Goal: Task Accomplishment & Management: Complete application form

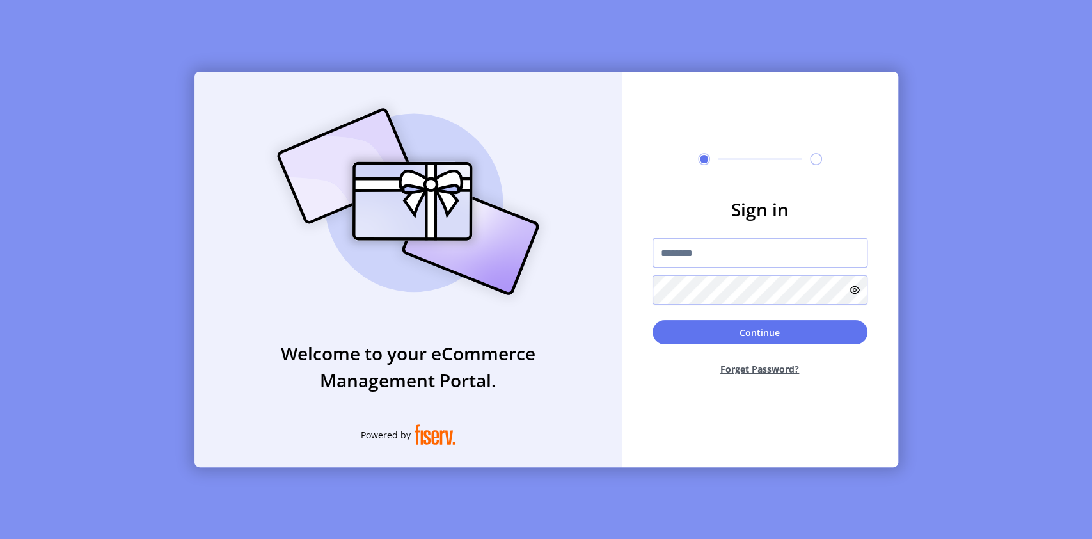
click at [679, 245] on input "text" at bounding box center [760, 252] width 215 height 29
paste input "**********"
type input "**********"
click at [609, 482] on div "**********" at bounding box center [546, 269] width 1092 height 539
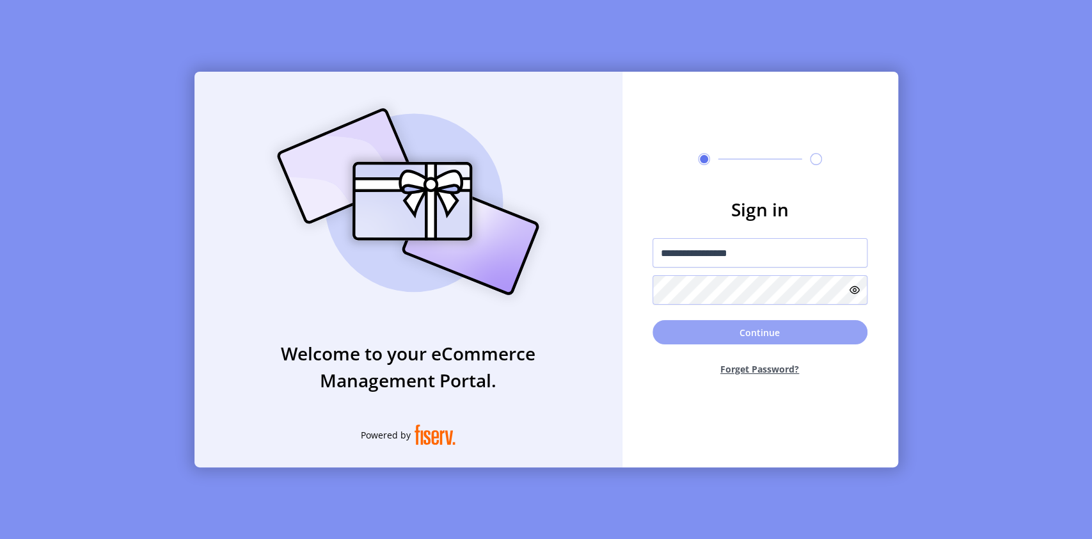
click at [746, 328] on button "Continue" at bounding box center [760, 332] width 215 height 24
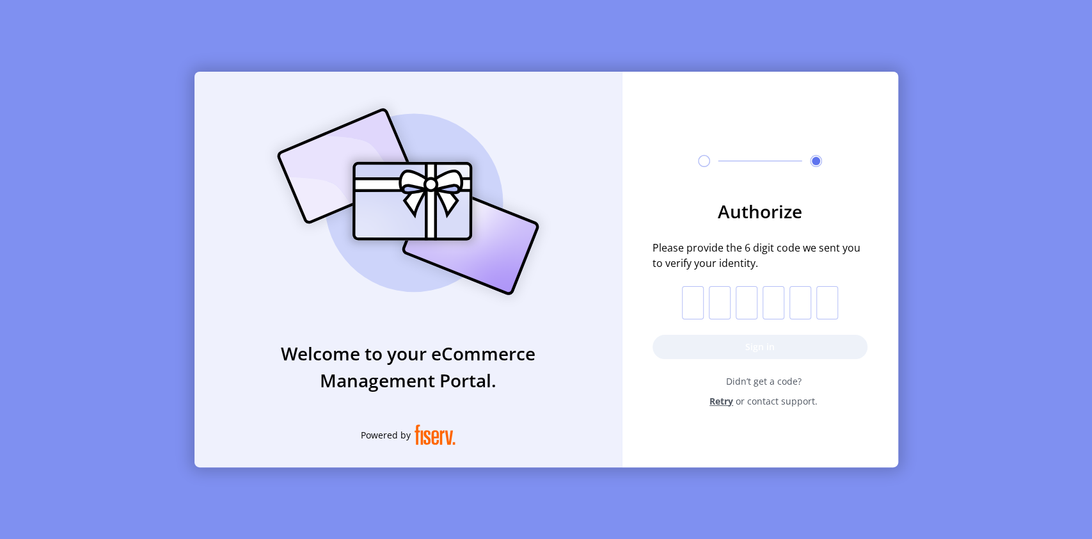
click at [696, 301] on input "text" at bounding box center [693, 302] width 22 height 33
paste input "*"
type input "*"
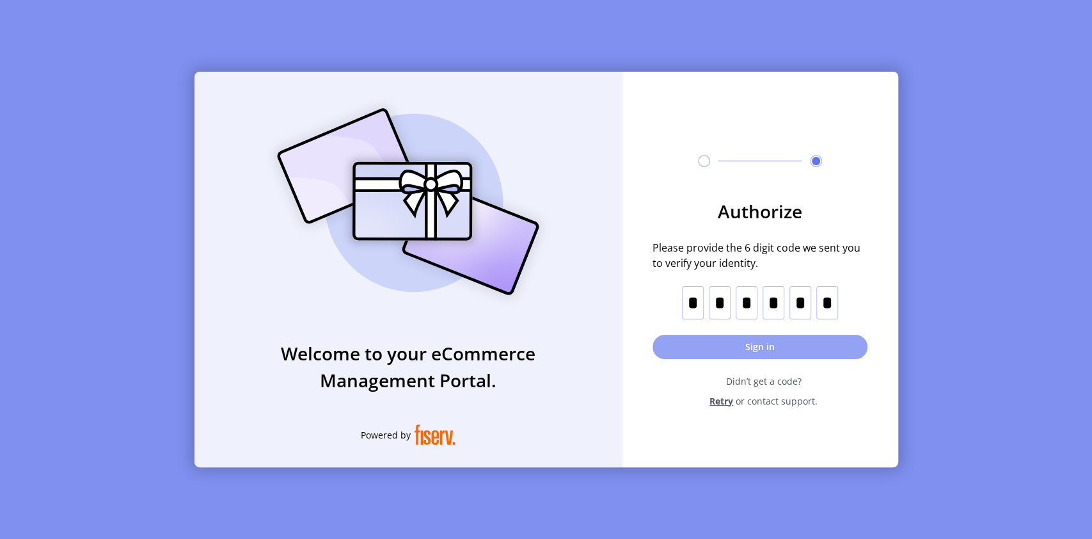
click at [761, 346] on button "Sign in" at bounding box center [760, 347] width 215 height 24
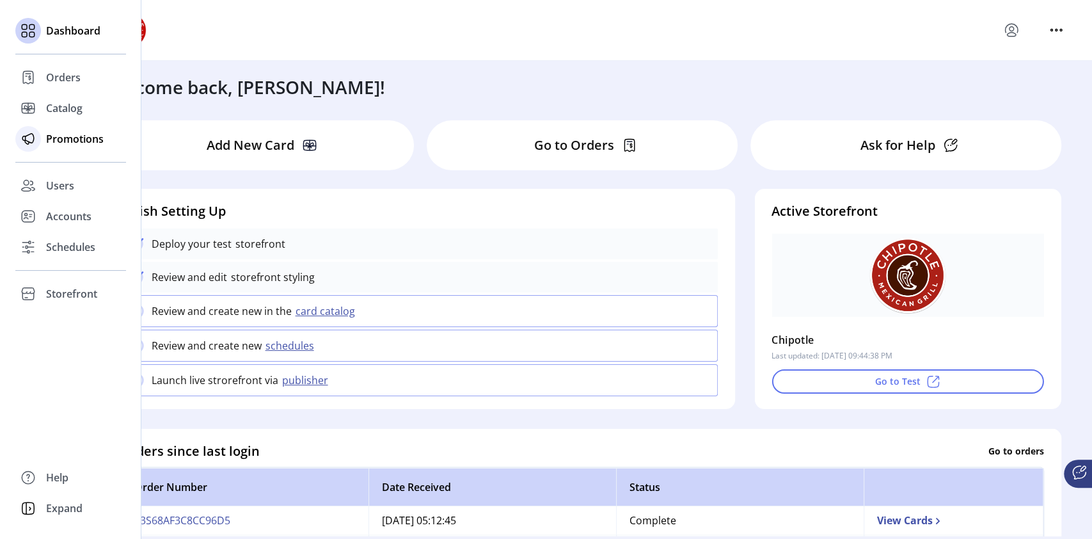
click at [65, 141] on span "Promotions" at bounding box center [75, 138] width 58 height 15
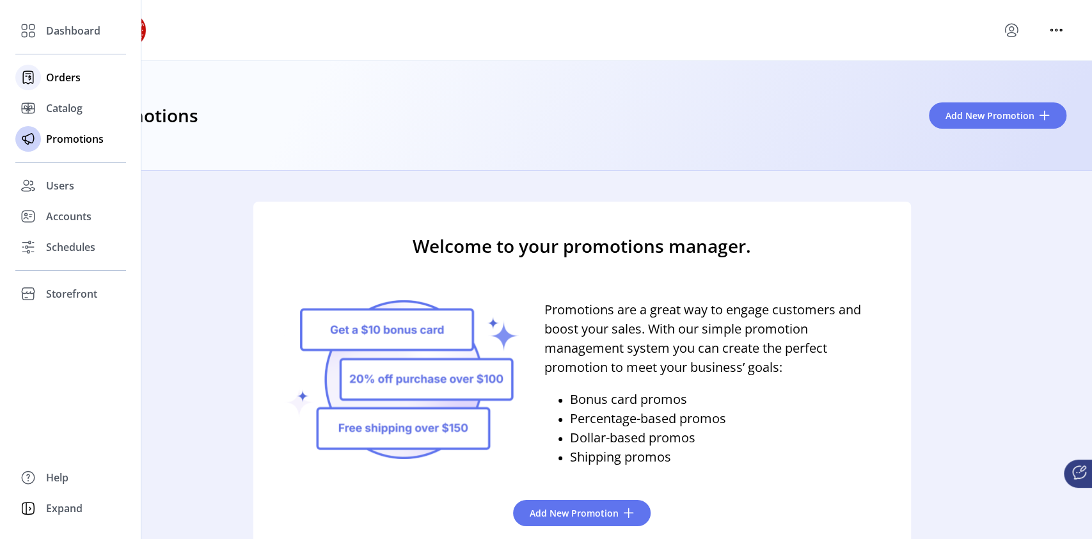
click at [57, 74] on span "Orders" at bounding box center [63, 77] width 35 height 15
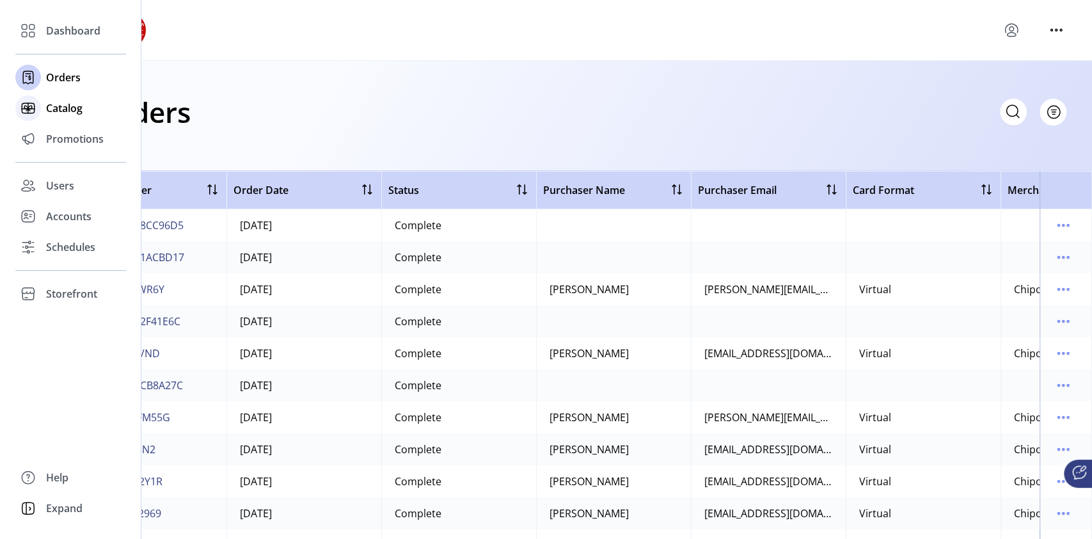
click at [69, 106] on span "Catalog" at bounding box center [64, 107] width 36 height 15
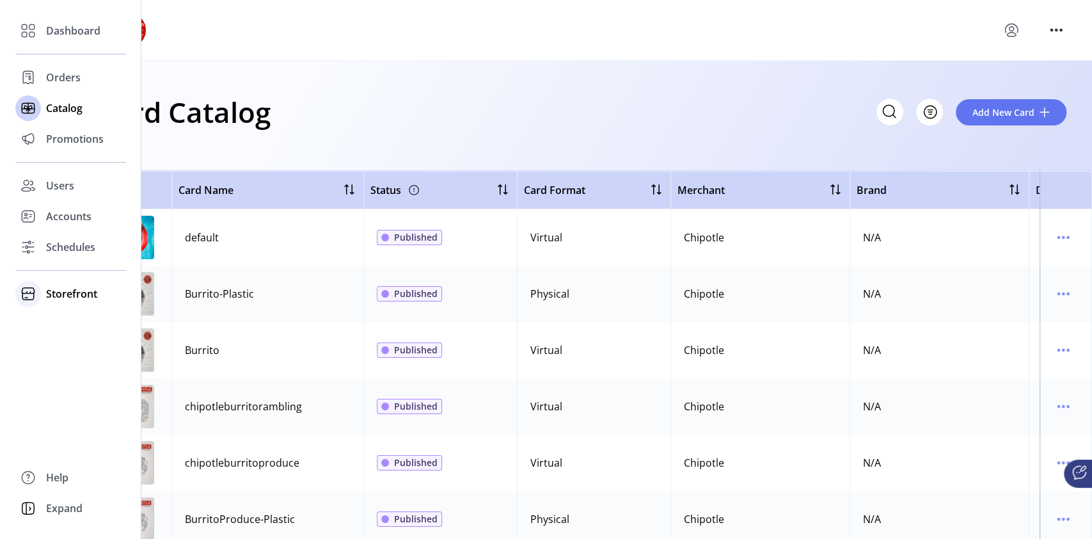
click at [63, 293] on span "Storefront" at bounding box center [71, 293] width 51 height 15
click at [76, 326] on span "Configuration" at bounding box center [79, 319] width 67 height 15
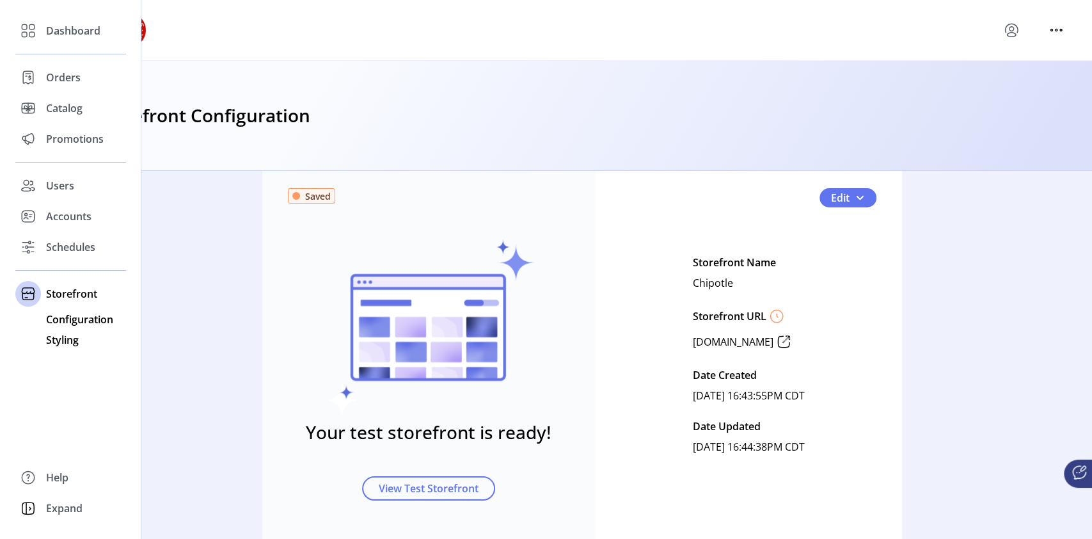
click at [70, 344] on span "Styling" at bounding box center [62, 339] width 33 height 15
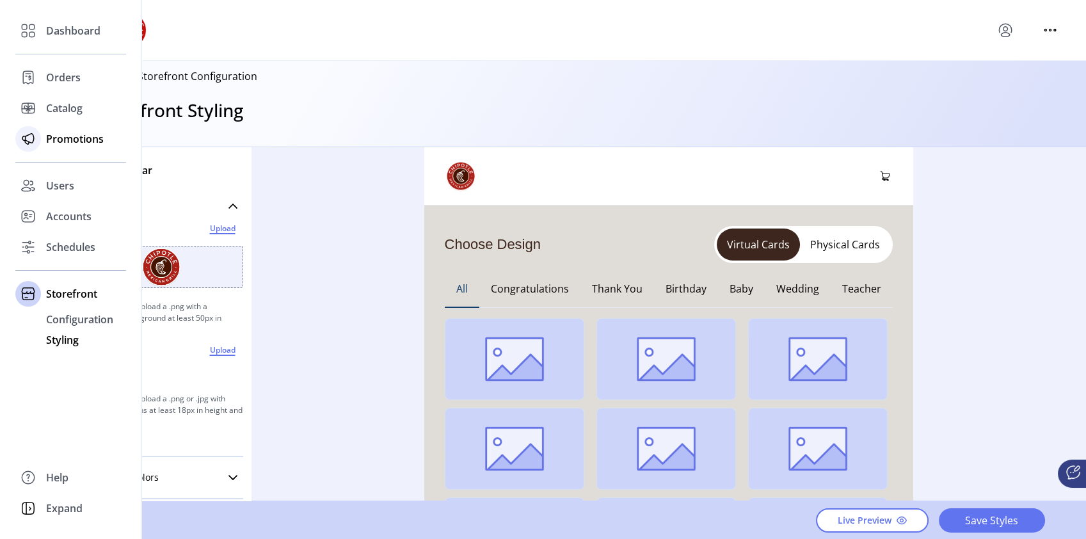
click at [72, 134] on span "Promotions" at bounding box center [75, 138] width 58 height 15
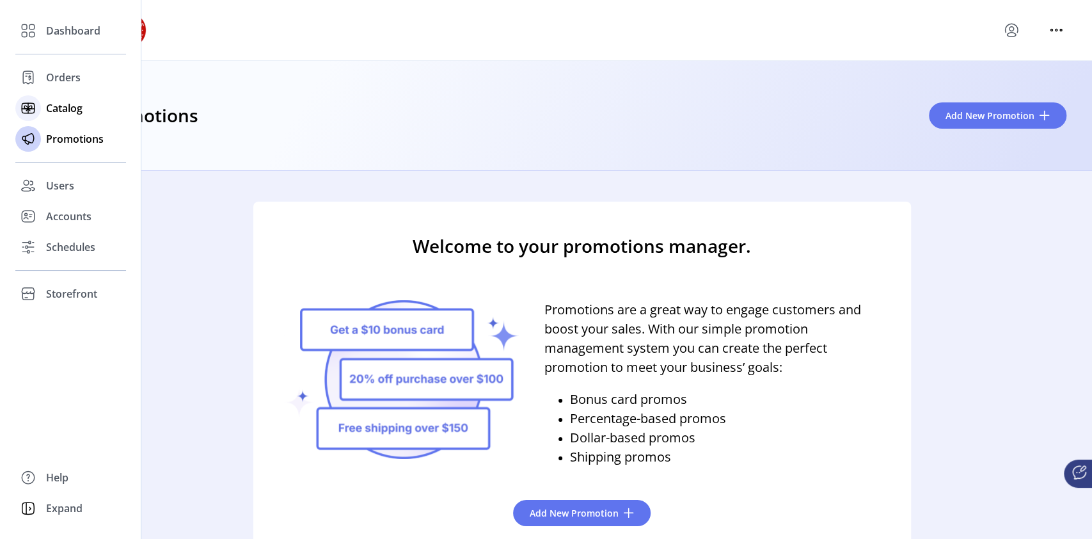
click at [72, 107] on span "Catalog" at bounding box center [64, 107] width 36 height 15
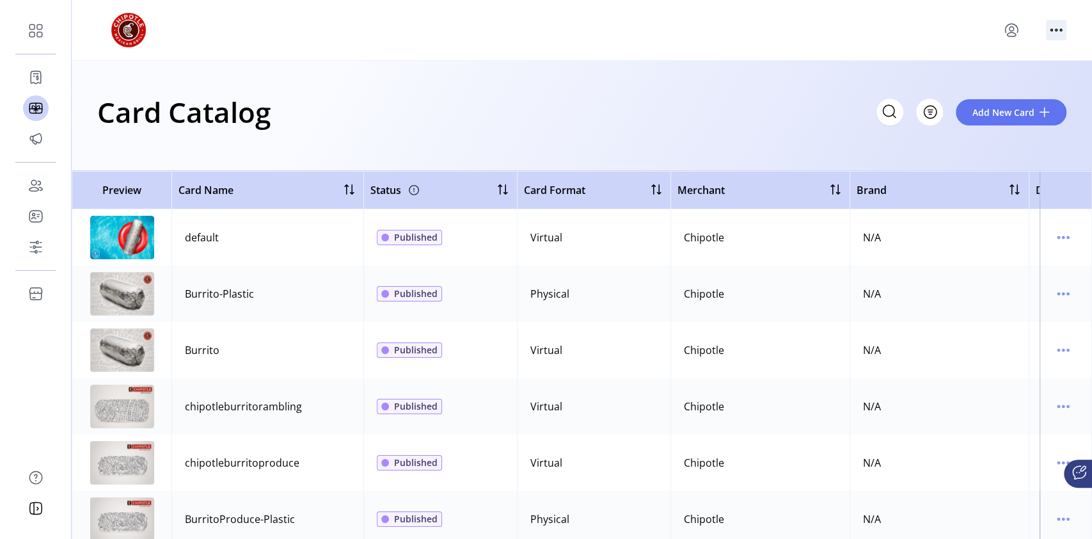
click at [1055, 33] on icon "menu" at bounding box center [1056, 30] width 20 height 20
click at [904, 44] on div at bounding box center [581, 30] width 969 height 36
click at [1010, 34] on icon "menu" at bounding box center [1011, 30] width 20 height 20
click at [976, 83] on span "Sign Out" at bounding box center [966, 81] width 96 height 10
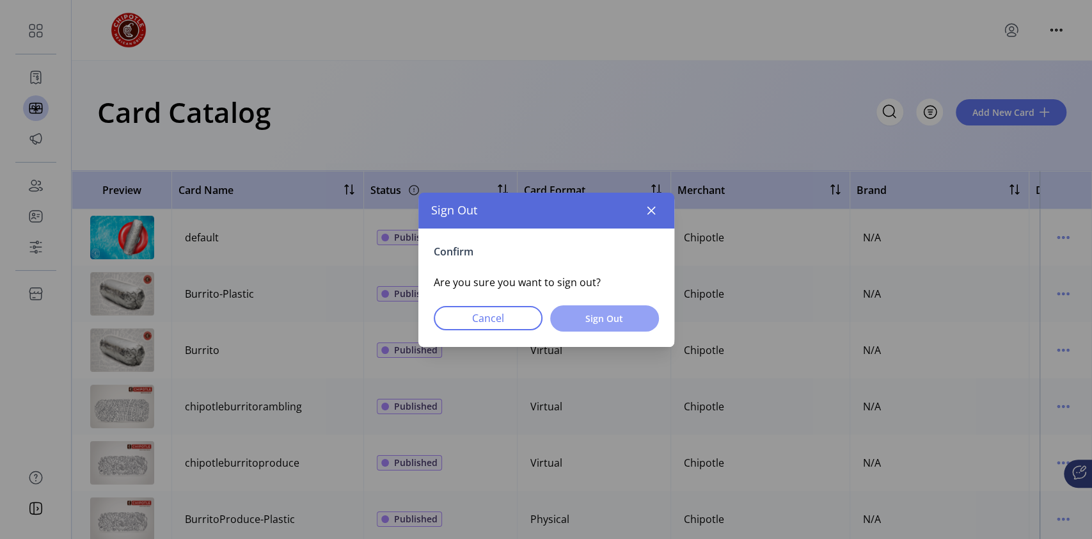
click at [636, 321] on span "Sign Out" at bounding box center [605, 318] width 76 height 13
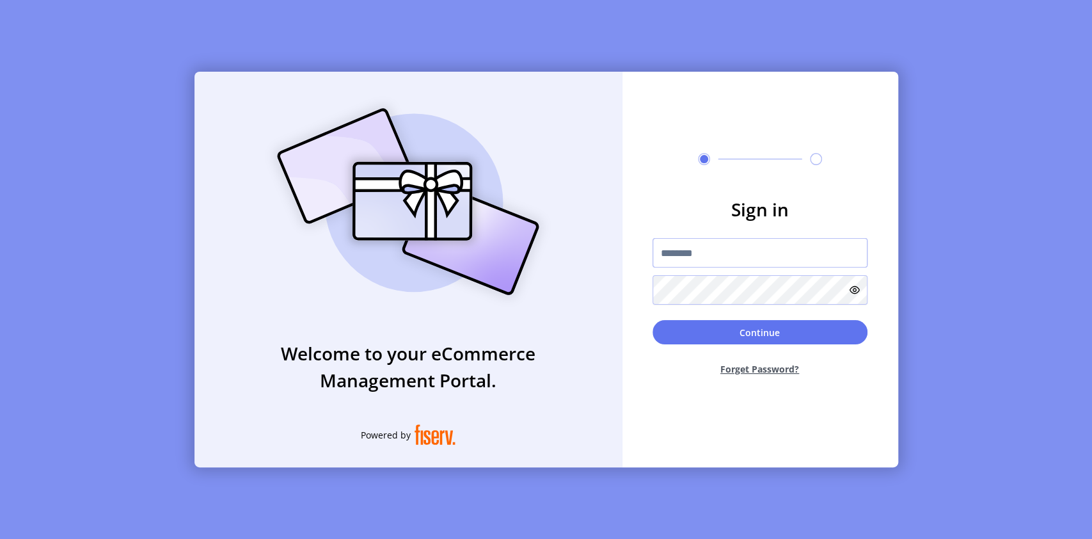
click at [715, 251] on input "text" at bounding box center [760, 252] width 215 height 29
paste input "**********"
type input "**********"
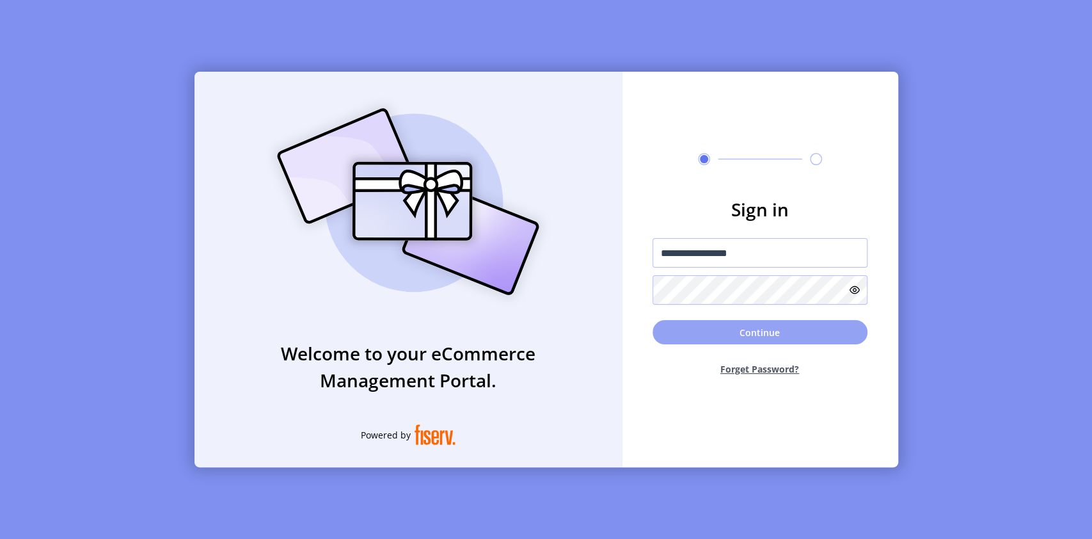
click at [755, 334] on button "Continue" at bounding box center [760, 332] width 215 height 24
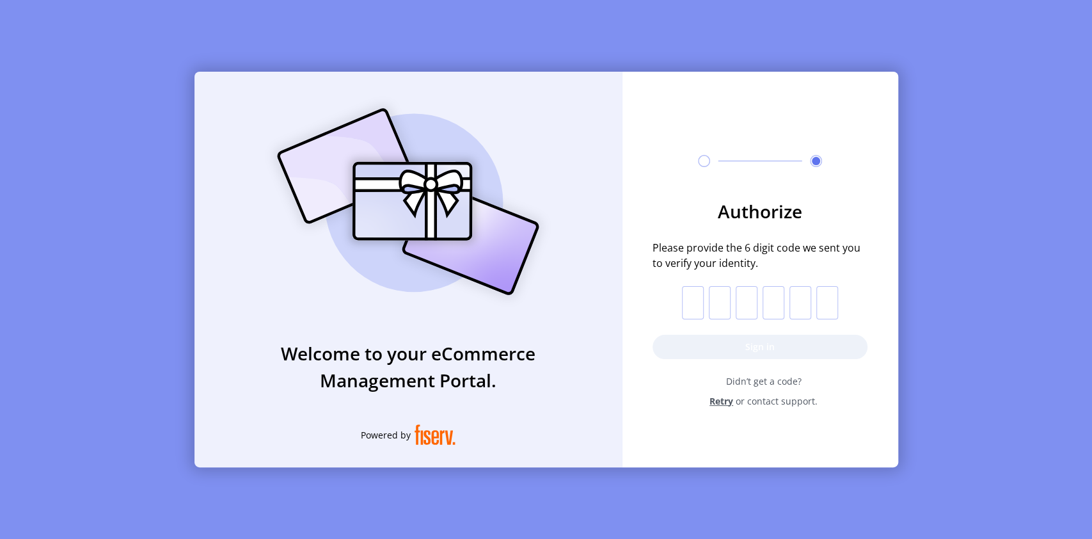
click at [699, 298] on input "text" at bounding box center [693, 302] width 22 height 33
paste input "*"
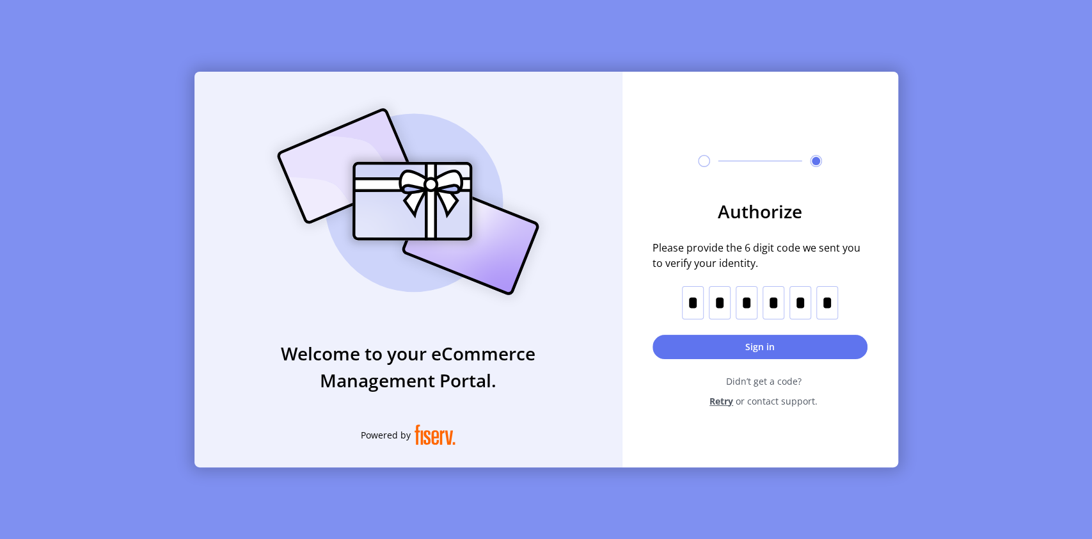
type input "*"
click at [758, 351] on button "Sign in" at bounding box center [760, 347] width 215 height 24
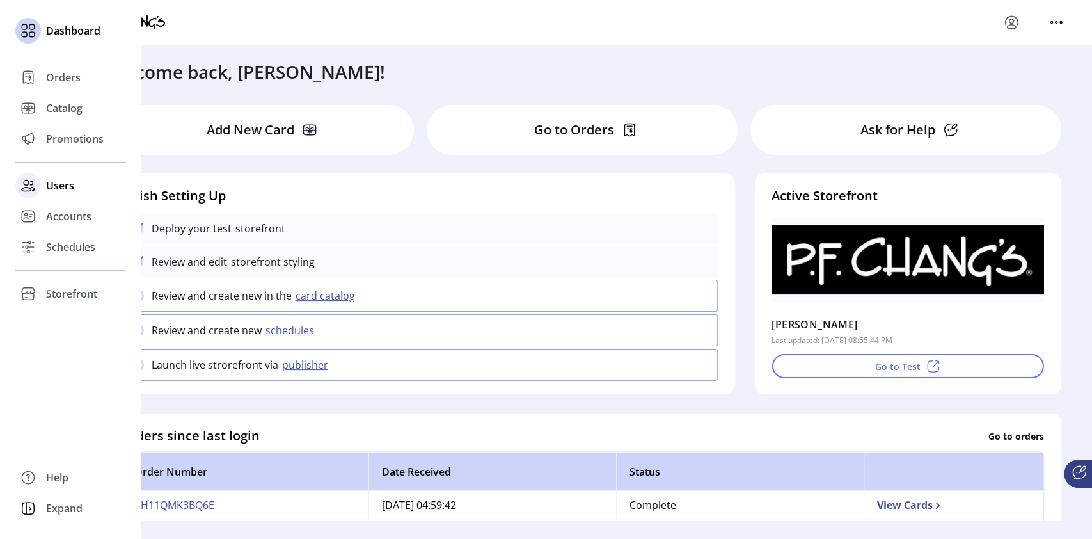
click at [53, 182] on span "Users" at bounding box center [60, 185] width 28 height 15
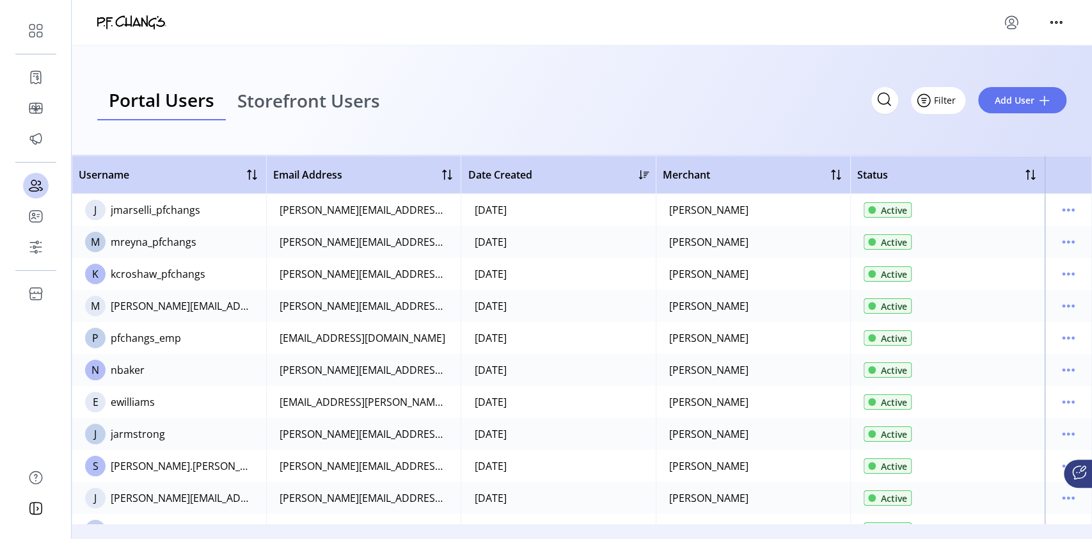
click at [947, 100] on span "Filter" at bounding box center [945, 99] width 22 height 13
click at [966, 125] on span "Status" at bounding box center [975, 128] width 106 height 10
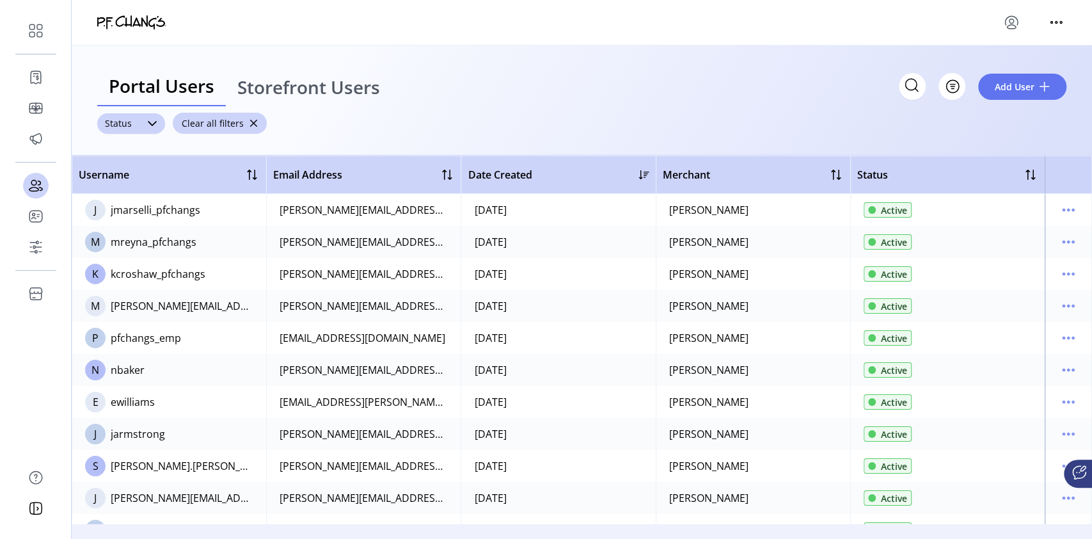
click at [152, 125] on icon at bounding box center [152, 123] width 10 height 10
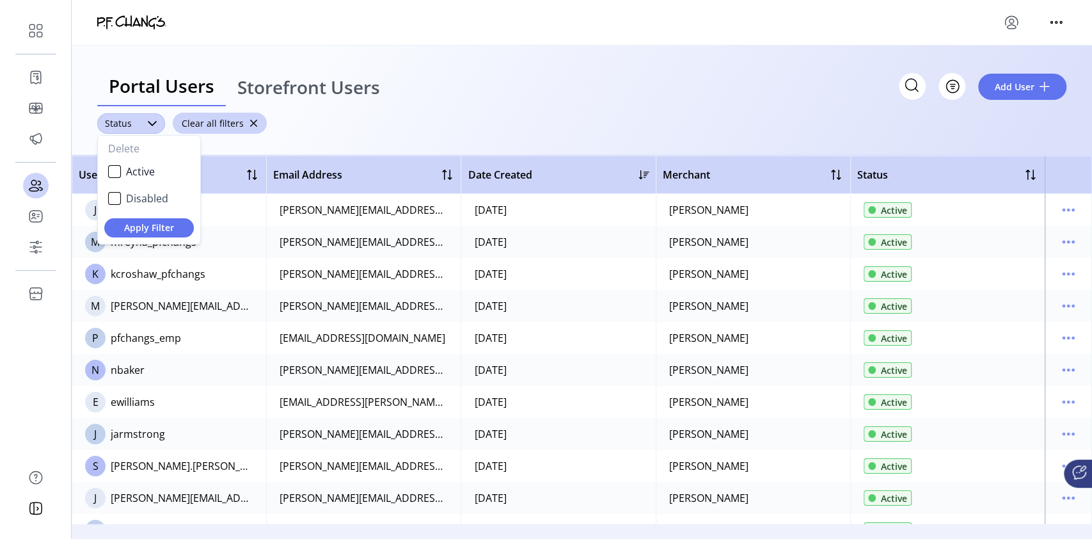
scroll to position [6, 52]
click at [107, 168] on li "Active" at bounding box center [148, 172] width 97 height 26
click at [150, 229] on span "Apply Filter" at bounding box center [149, 227] width 69 height 13
click at [587, 98] on div "Portal Users Storefront Users Filter Add User" at bounding box center [581, 87] width 969 height 40
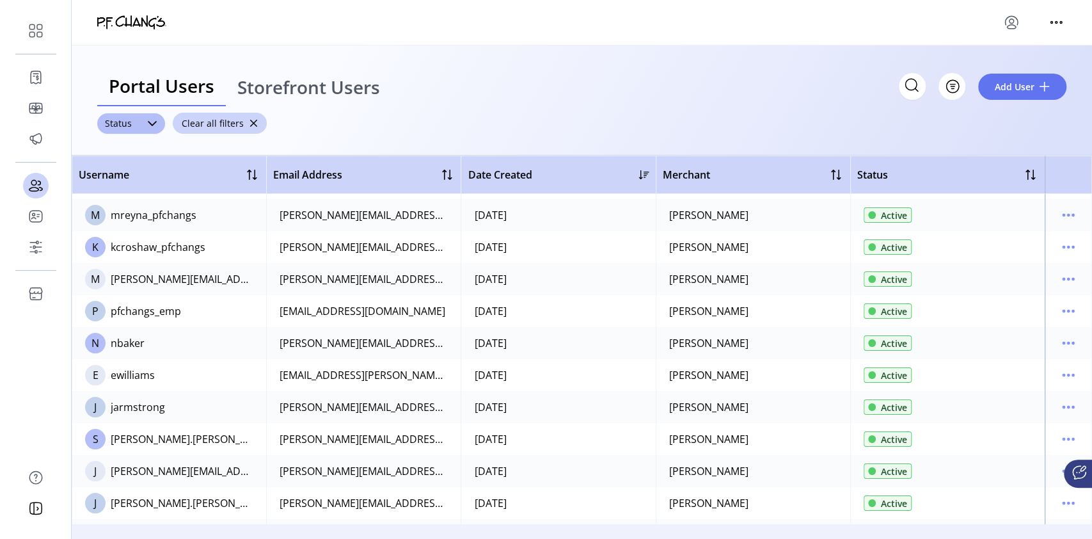
scroll to position [0, 0]
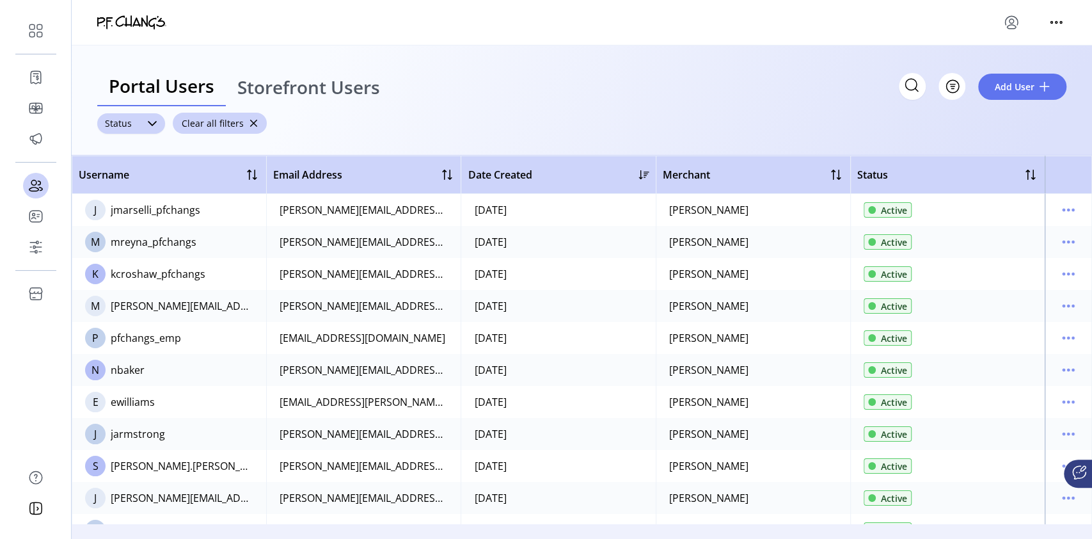
click at [151, 121] on icon at bounding box center [152, 123] width 10 height 10
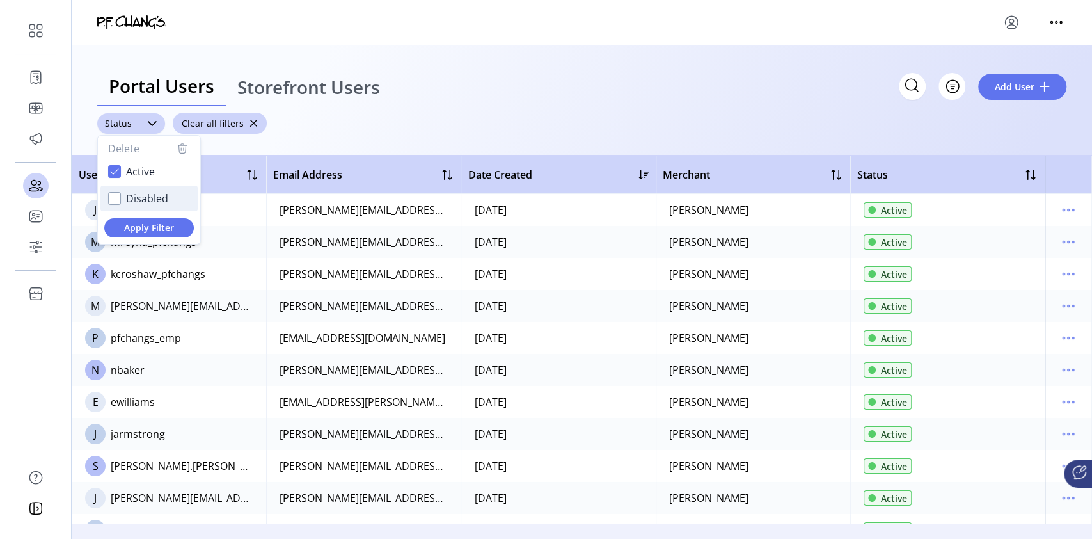
click at [115, 200] on div "Disabled" at bounding box center [114, 198] width 13 height 13
click at [159, 224] on span "Apply Filter" at bounding box center [149, 227] width 69 height 13
click at [778, 84] on div "Portal Users Storefront Users Filter Add User" at bounding box center [581, 87] width 969 height 40
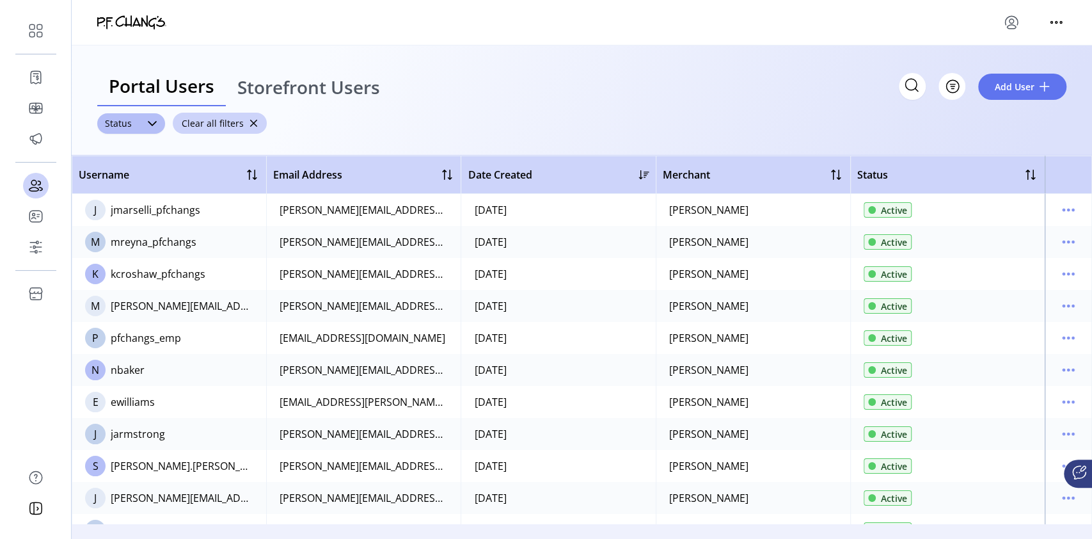
click at [495, 172] on span "Date Created" at bounding box center [500, 174] width 64 height 15
click at [639, 175] on div at bounding box center [644, 175] width 10 height 10
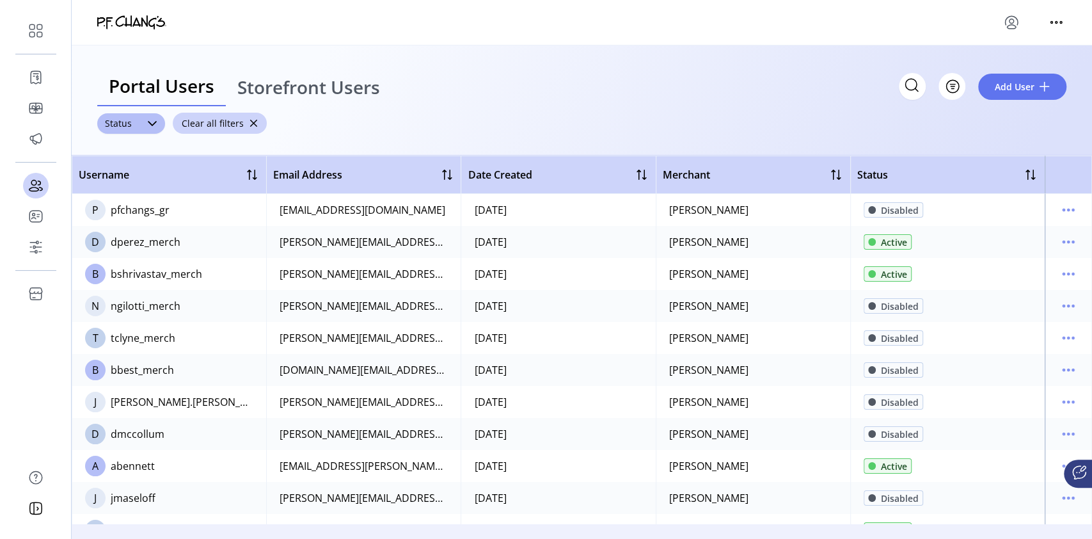
click at [637, 175] on div at bounding box center [641, 174] width 15 height 15
click at [633, 179] on div "Date Created" at bounding box center [558, 174] width 181 height 15
click at [639, 177] on div at bounding box center [644, 175] width 10 height 10
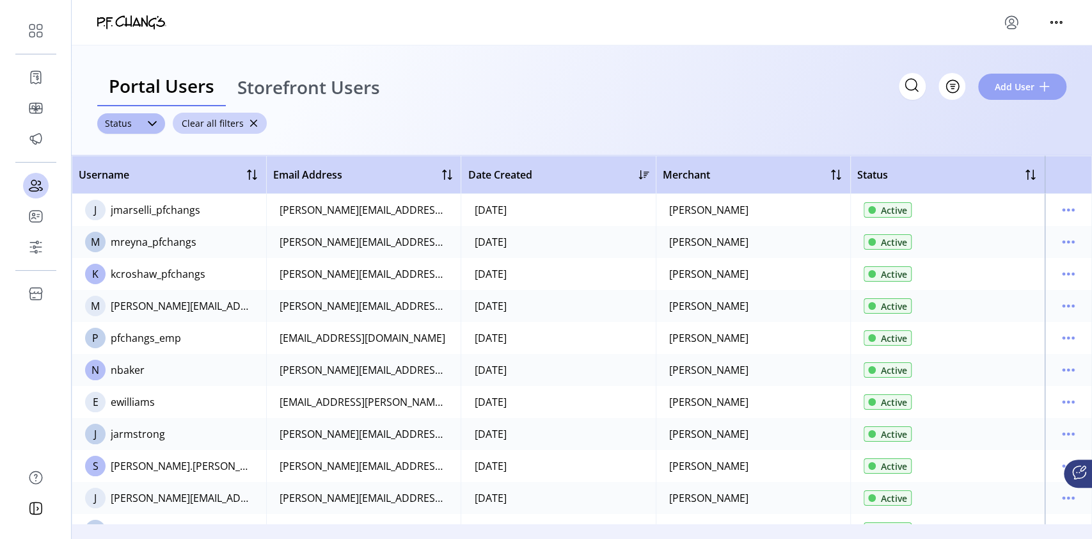
click at [1021, 88] on span "Add User" at bounding box center [1015, 86] width 40 height 13
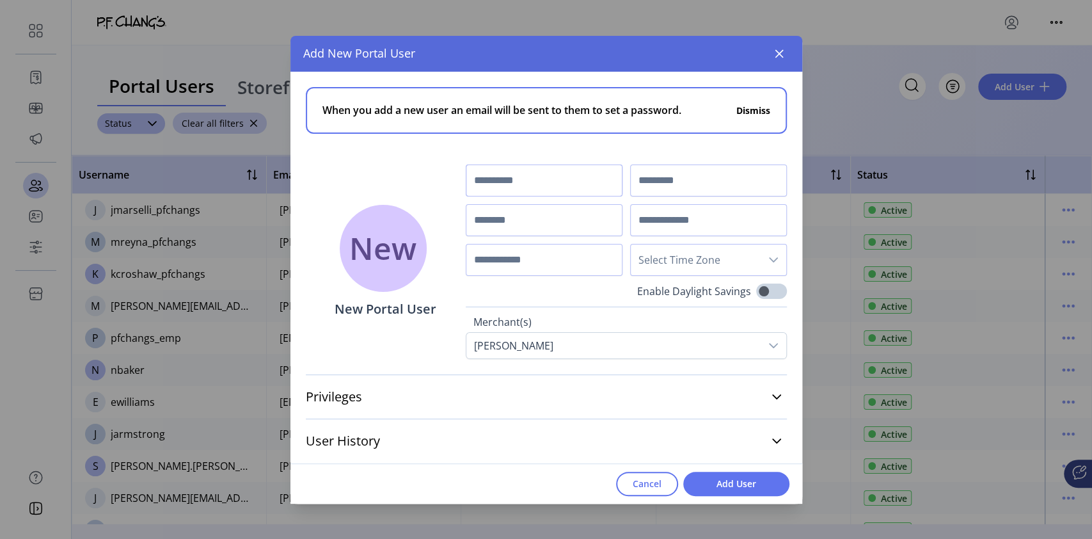
click at [536, 181] on input "text" at bounding box center [544, 180] width 157 height 32
type input "*****"
click at [658, 173] on input "text" at bounding box center [708, 180] width 157 height 32
type input "******"
click at [525, 219] on input "text" at bounding box center [544, 220] width 157 height 32
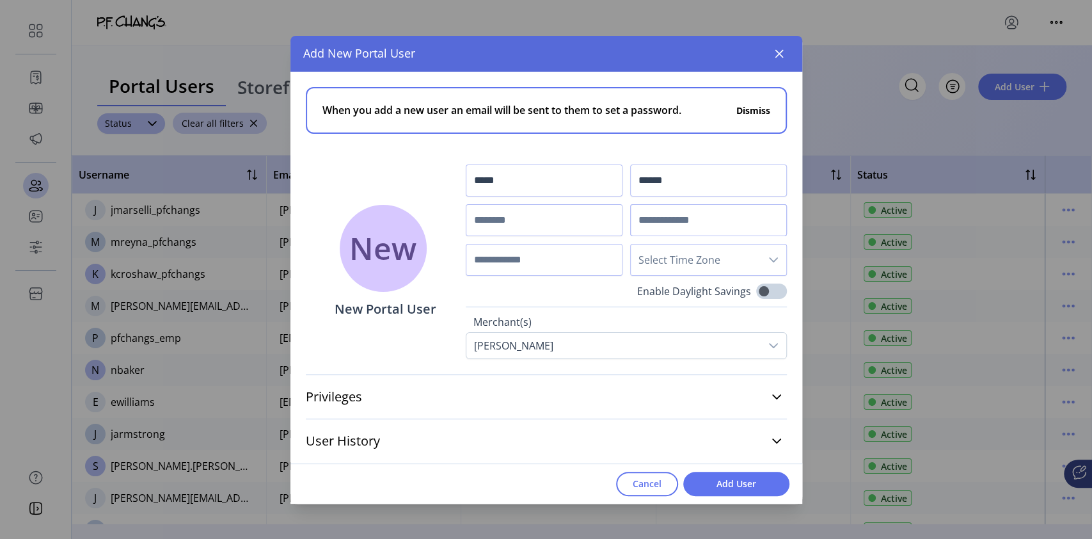
click at [653, 220] on input "text" at bounding box center [708, 220] width 157 height 32
paste input "**********"
type input "**********"
click at [533, 221] on input "text" at bounding box center [544, 220] width 157 height 32
type input "*"
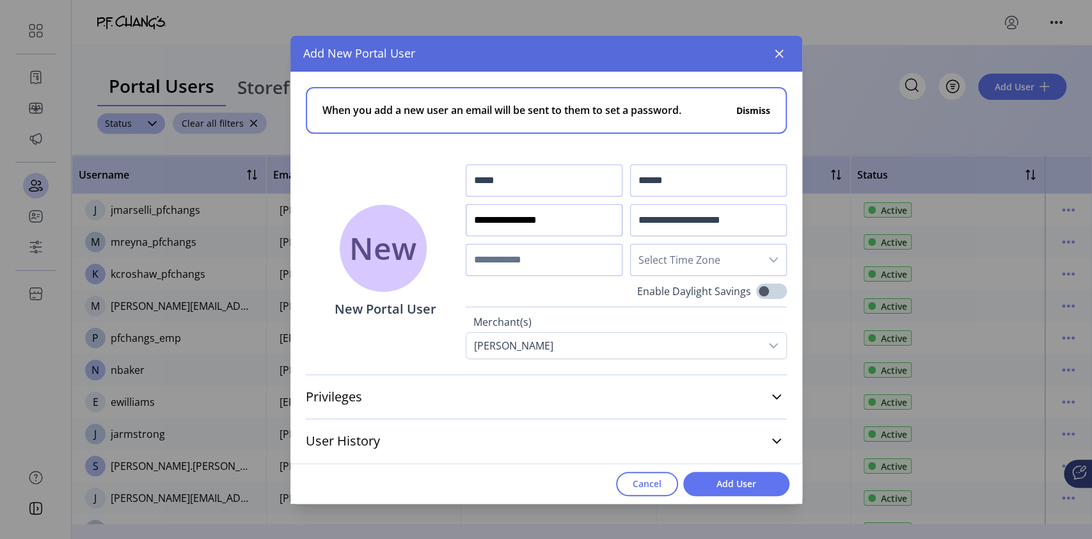
type input "**********"
click at [518, 253] on input "text" at bounding box center [544, 260] width 157 height 32
click at [510, 259] on input "text" at bounding box center [544, 260] width 157 height 32
click at [774, 259] on icon "dropdown trigger" at bounding box center [773, 259] width 9 height 5
type input "**********"
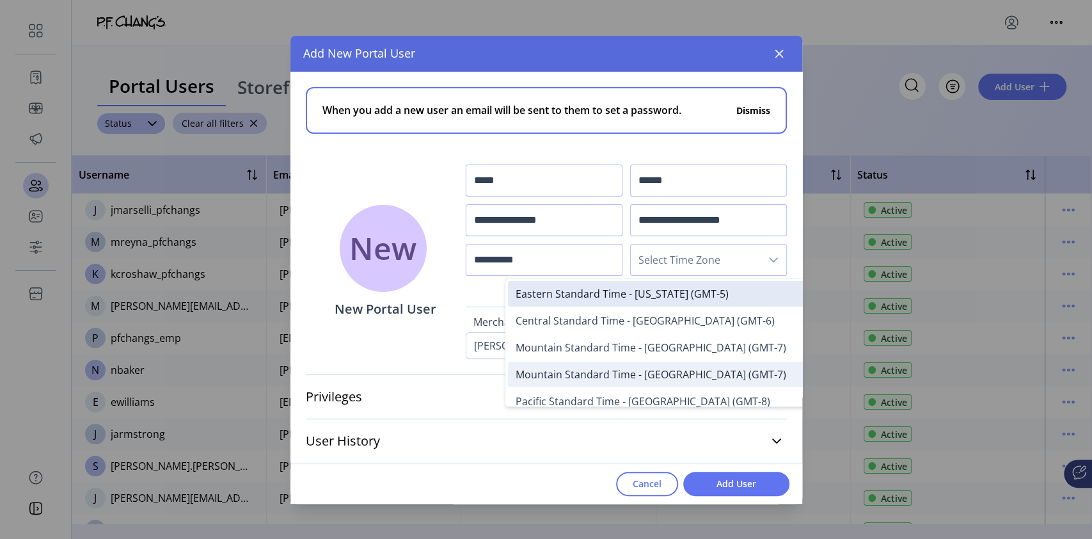
click at [635, 371] on span "Mountain Standard Time - [GEOGRAPHIC_DATA] (GMT-7)" at bounding box center [651, 374] width 271 height 14
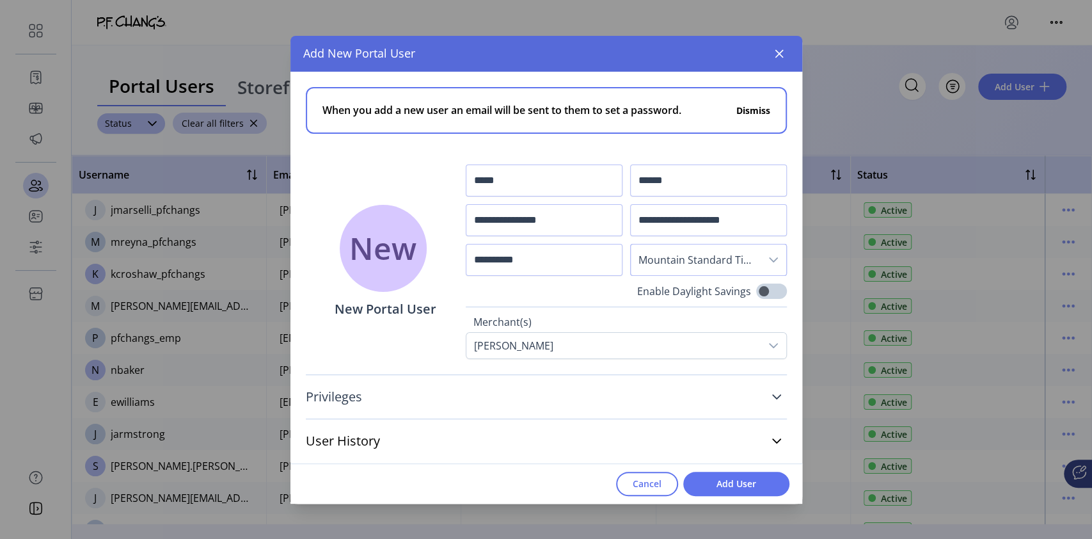
click at [772, 395] on icon at bounding box center [777, 397] width 10 height 10
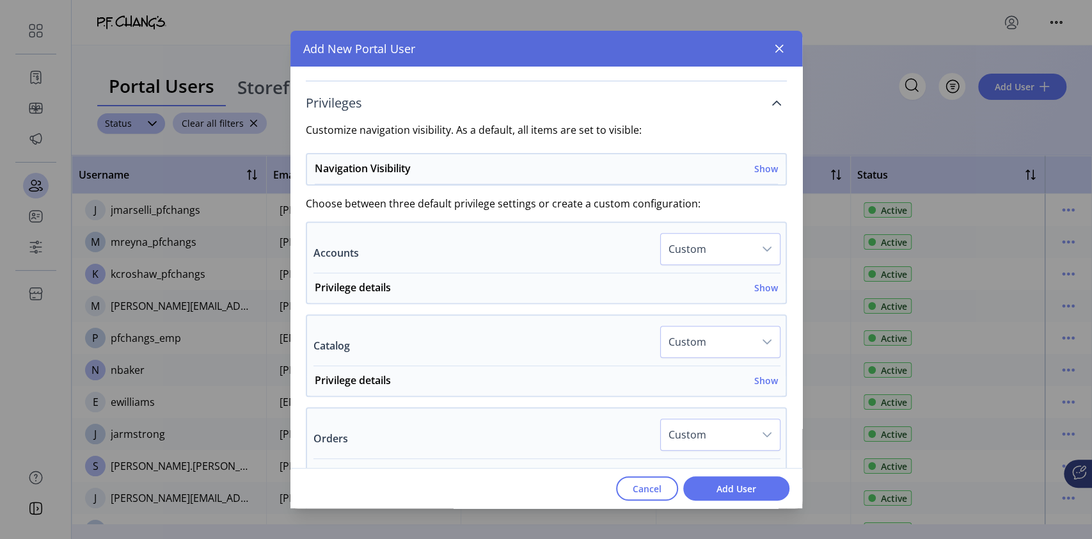
scroll to position [282, 0]
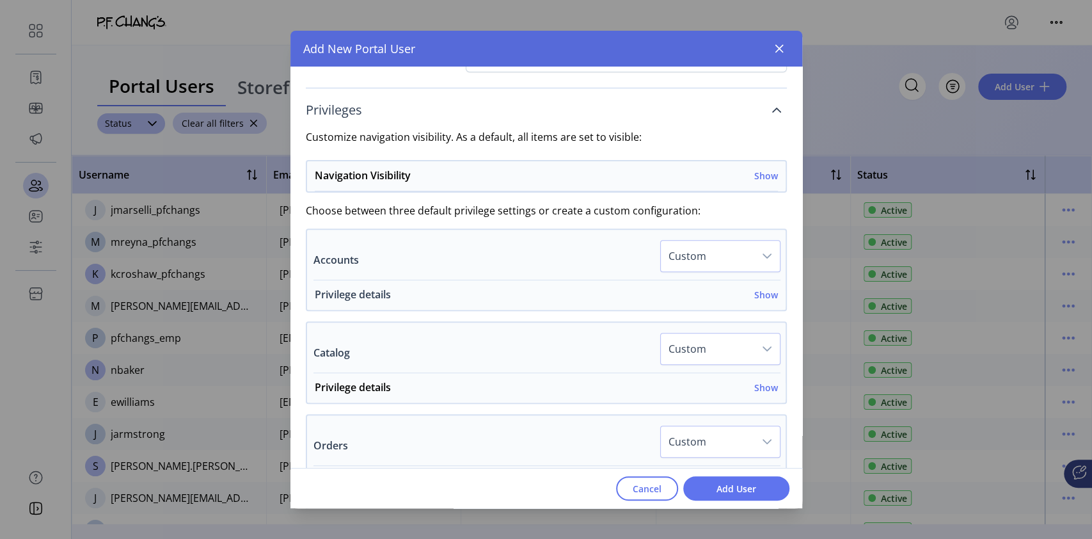
click at [754, 291] on h6 "Show" at bounding box center [766, 294] width 24 height 13
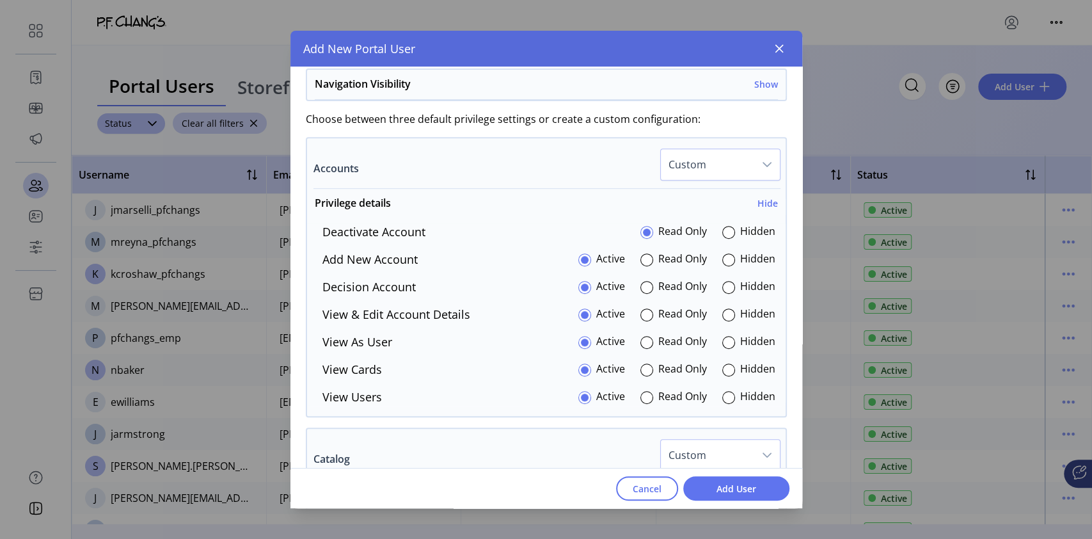
scroll to position [387, 0]
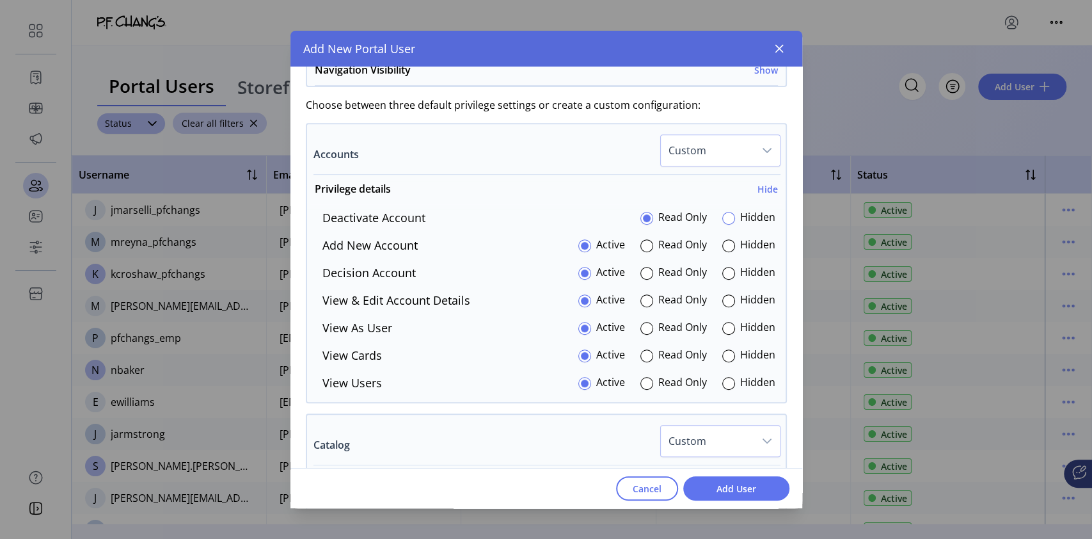
click at [724, 216] on div at bounding box center [728, 218] width 13 height 13
click at [754, 150] on div "dropdown trigger" at bounding box center [767, 150] width 26 height 31
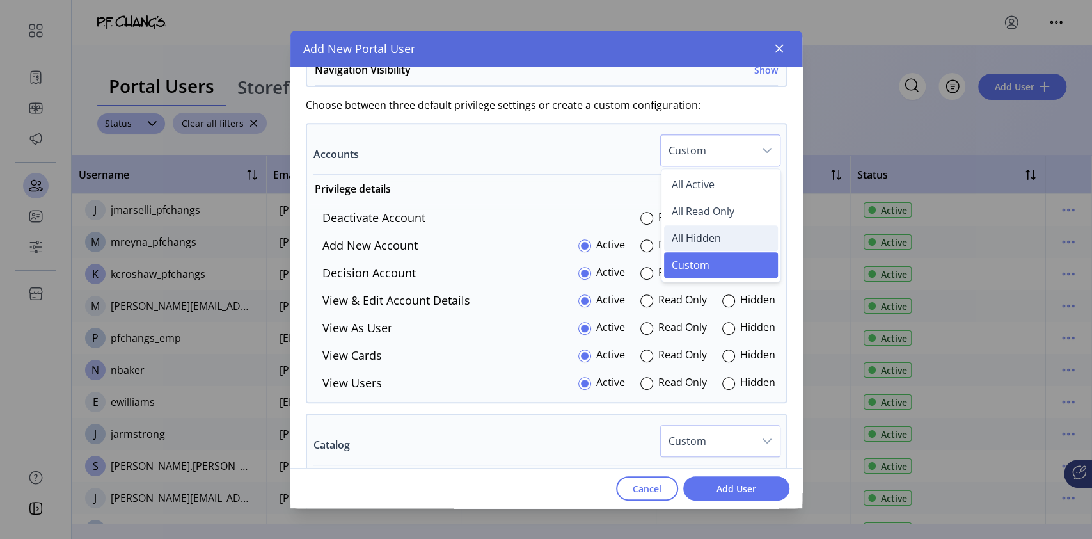
click at [698, 235] on span "All Hidden" at bounding box center [696, 238] width 49 height 14
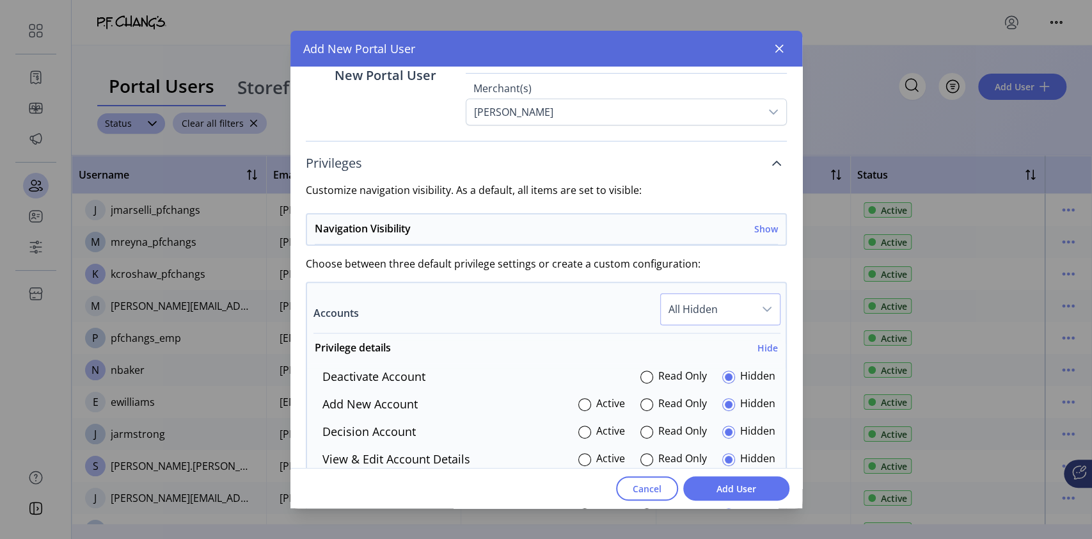
scroll to position [226, 0]
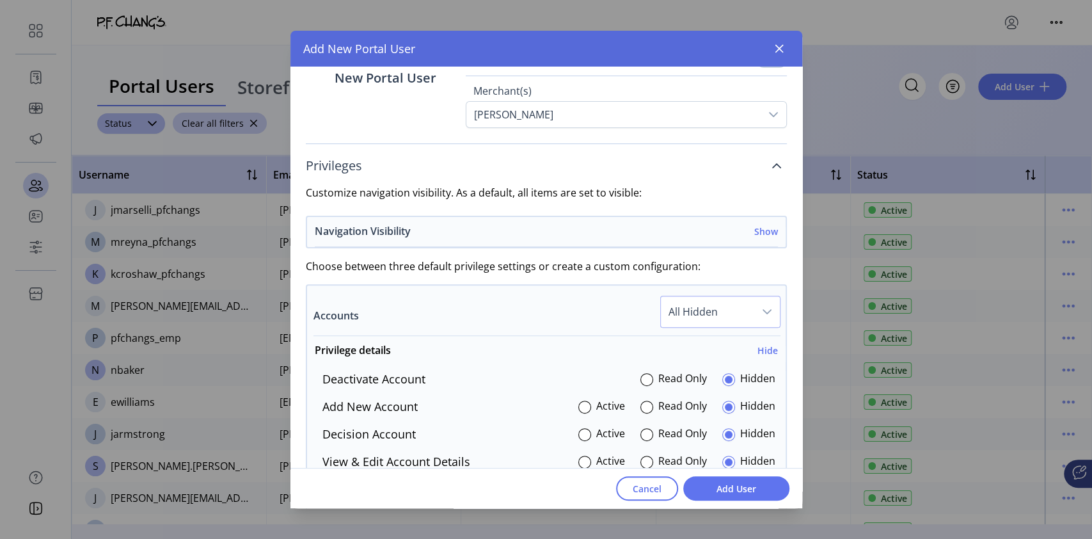
click at [765, 230] on h6 "Show" at bounding box center [766, 231] width 24 height 13
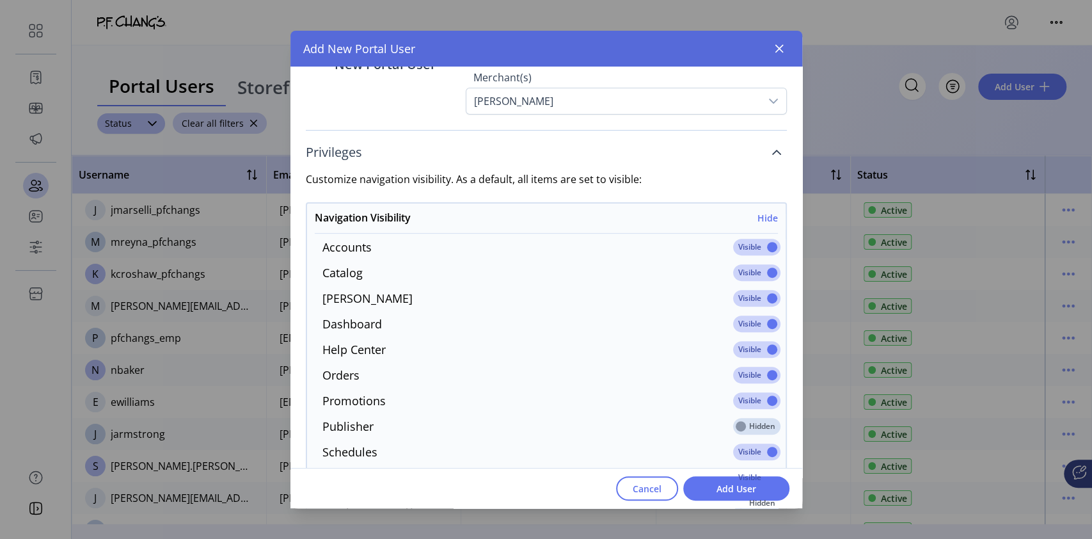
scroll to position [254, 0]
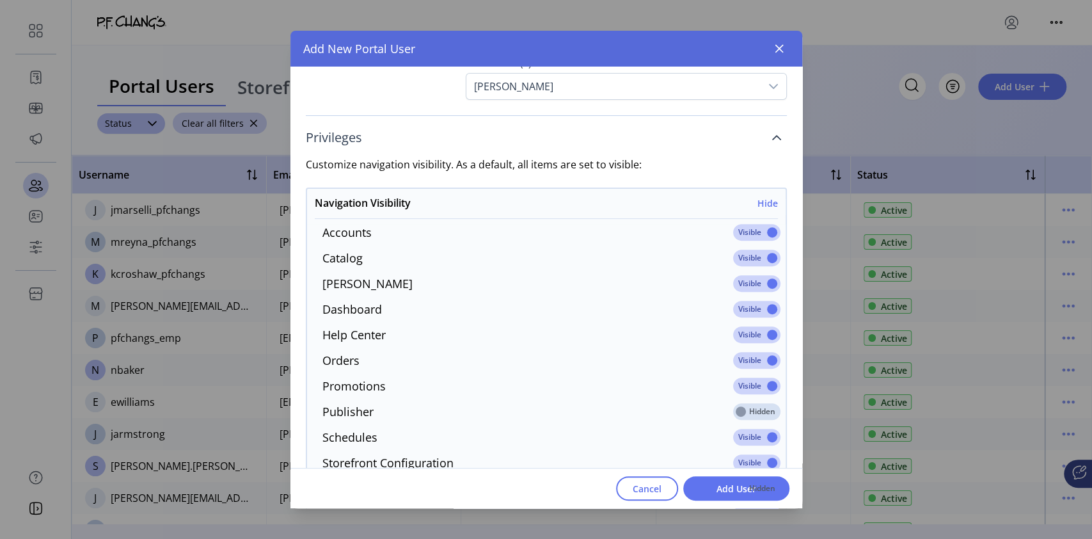
click at [761, 231] on span at bounding box center [756, 232] width 47 height 17
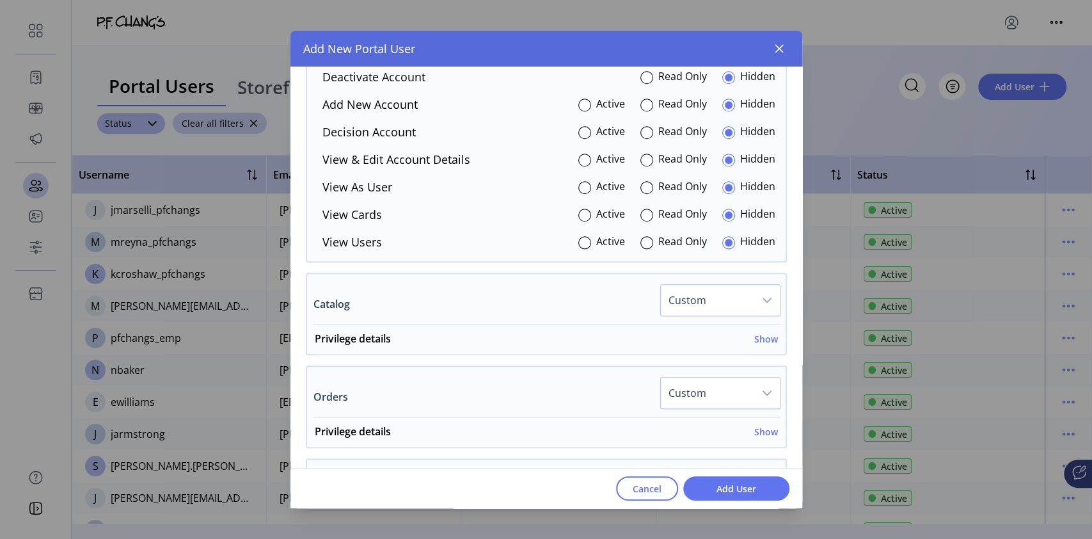
scroll to position [857, 0]
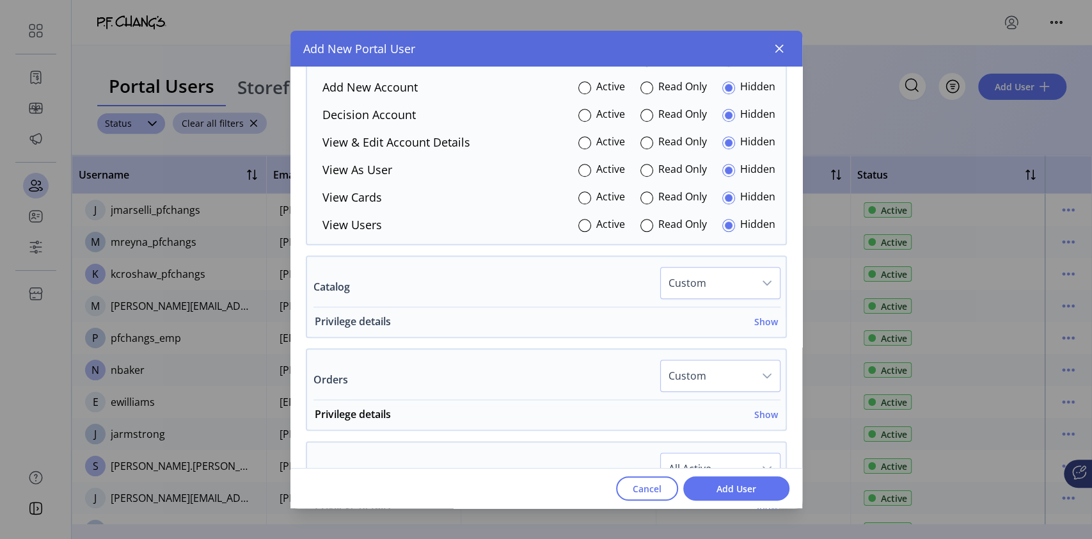
click at [758, 320] on h6 "Show" at bounding box center [766, 321] width 24 height 13
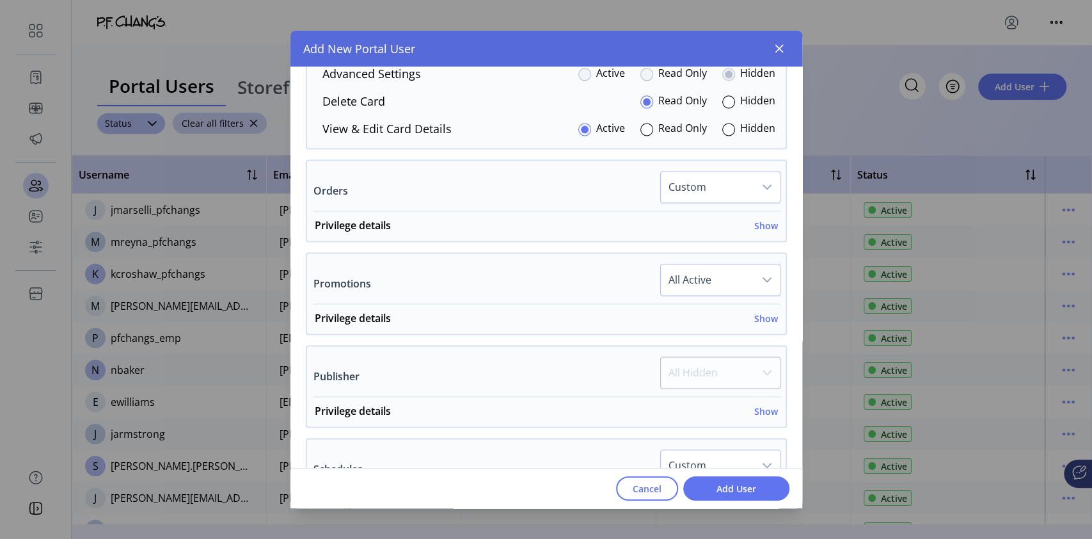
scroll to position [1190, 0]
click at [756, 226] on h6 "Show" at bounding box center [766, 224] width 24 height 13
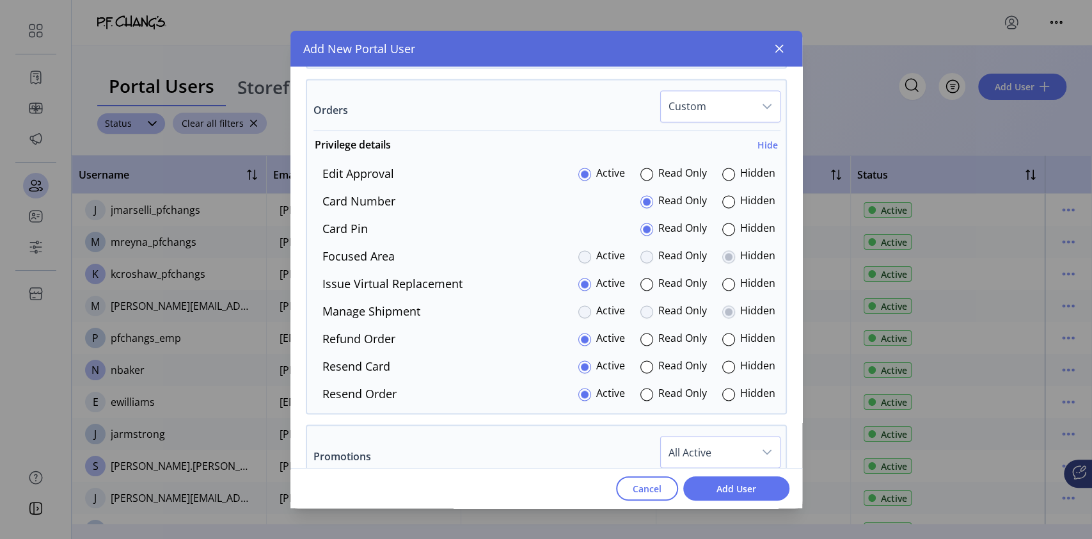
scroll to position [1273, 0]
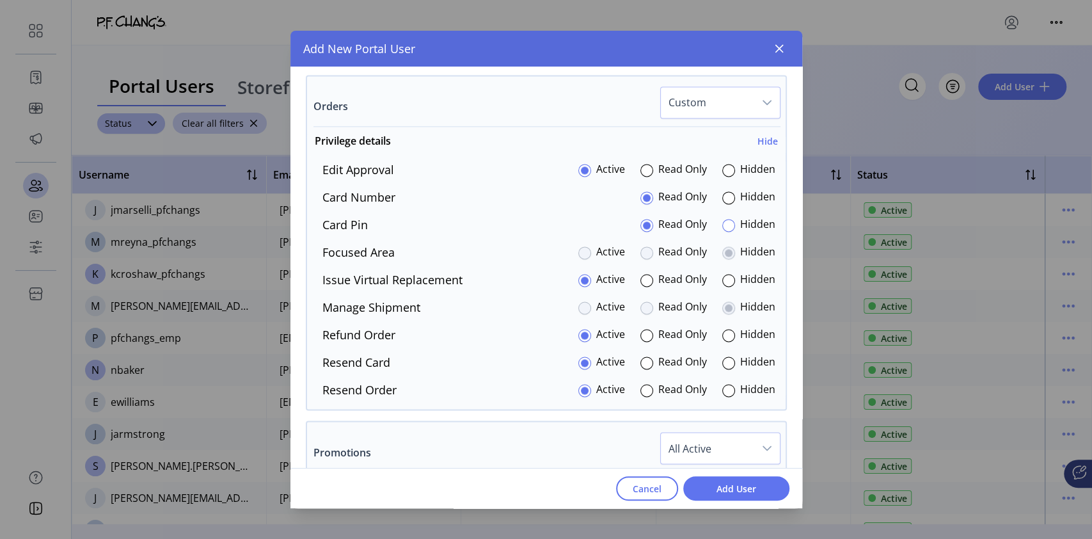
click at [725, 223] on div at bounding box center [728, 225] width 13 height 13
click at [644, 280] on div at bounding box center [647, 280] width 13 height 13
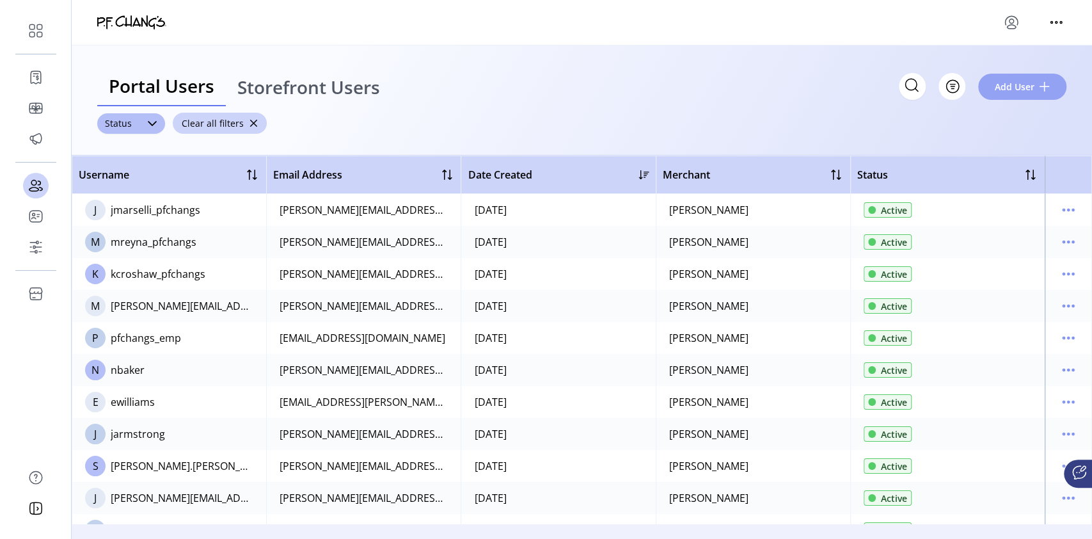
click at [1014, 88] on span "Add User" at bounding box center [1015, 86] width 40 height 13
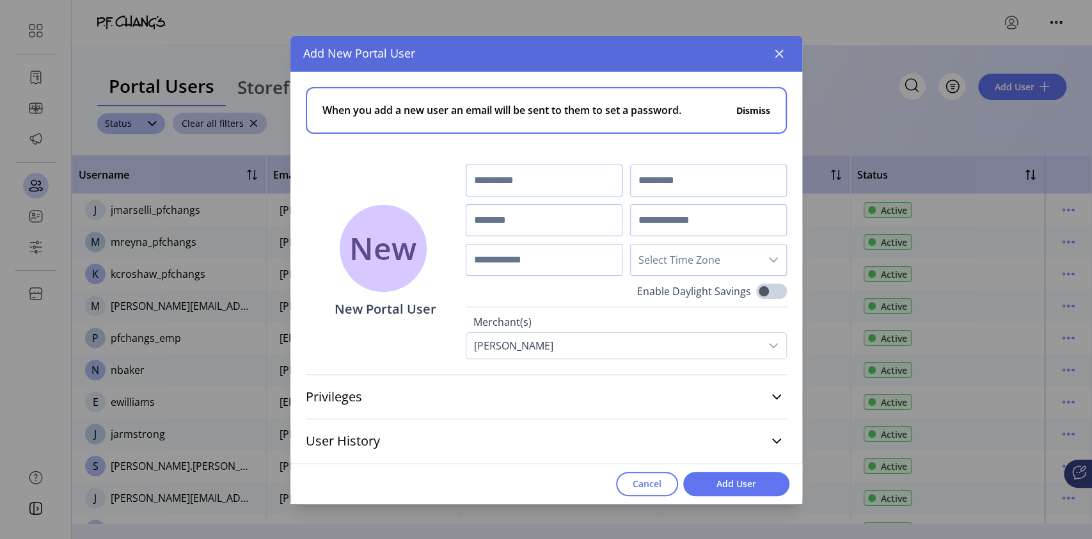
click at [491, 175] on input "text" at bounding box center [544, 180] width 157 height 32
type input "*****"
click at [653, 183] on input "text" at bounding box center [708, 180] width 157 height 32
type input "******"
click at [553, 218] on input "text" at bounding box center [544, 220] width 157 height 32
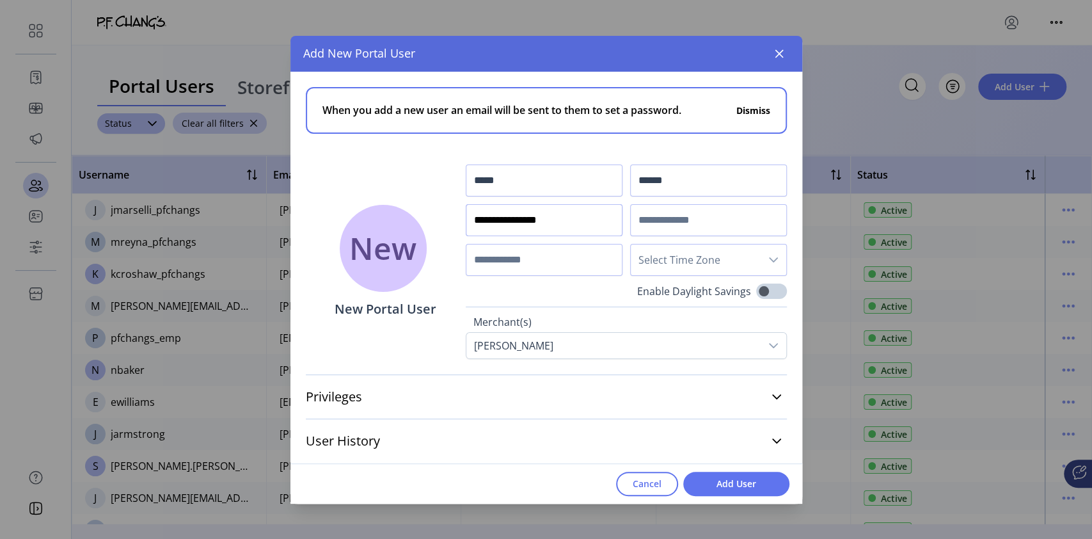
type input "**********"
click at [687, 228] on input "text" at bounding box center [708, 220] width 157 height 32
paste input "**********"
type input "**********"
click at [560, 259] on input "text" at bounding box center [544, 260] width 157 height 32
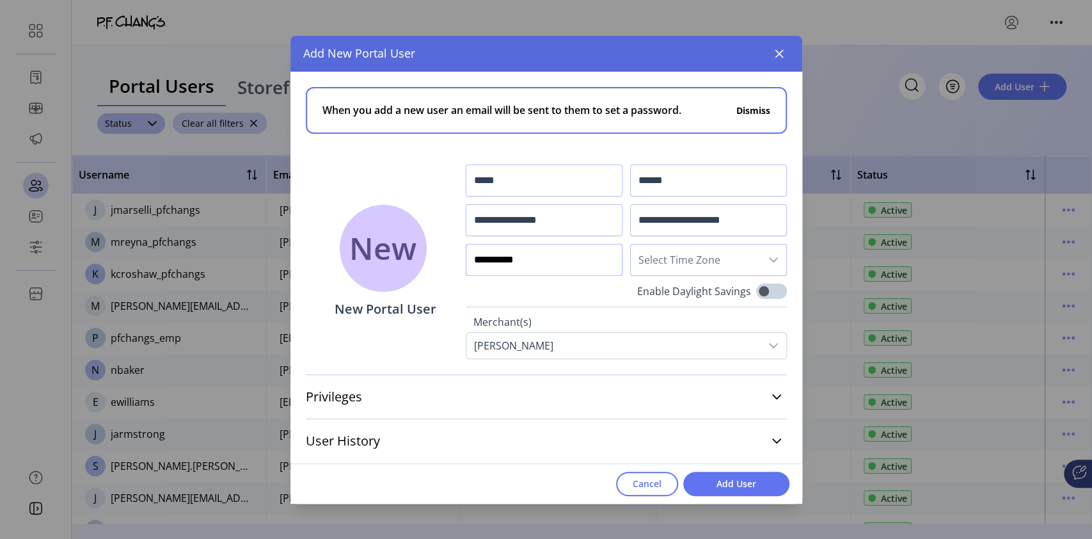
type input "**********"
click at [685, 264] on span "Select Time Zone" at bounding box center [696, 259] width 130 height 31
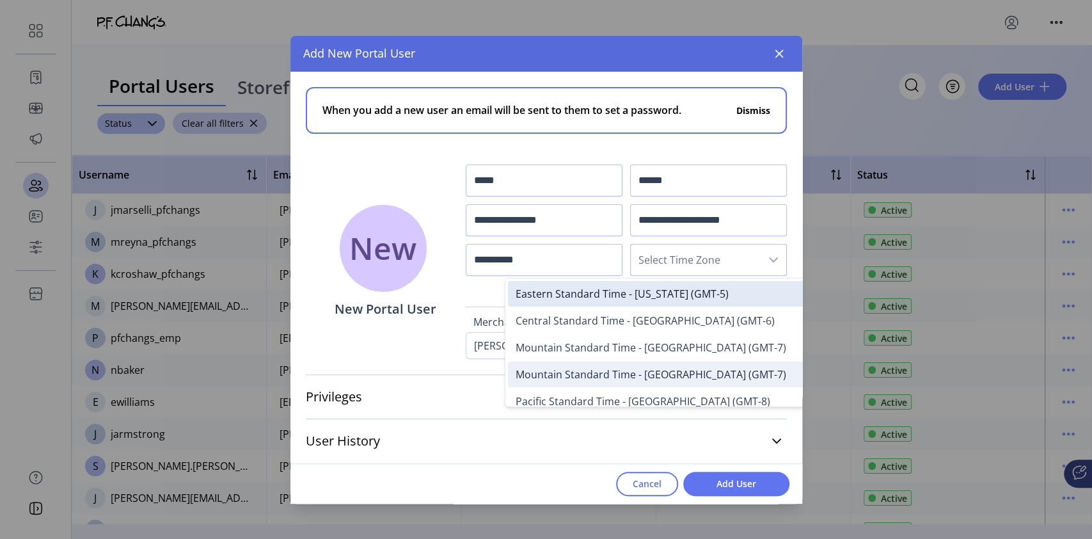
click at [659, 374] on span "Mountain Standard Time - [GEOGRAPHIC_DATA] (GMT-7)" at bounding box center [651, 374] width 271 height 14
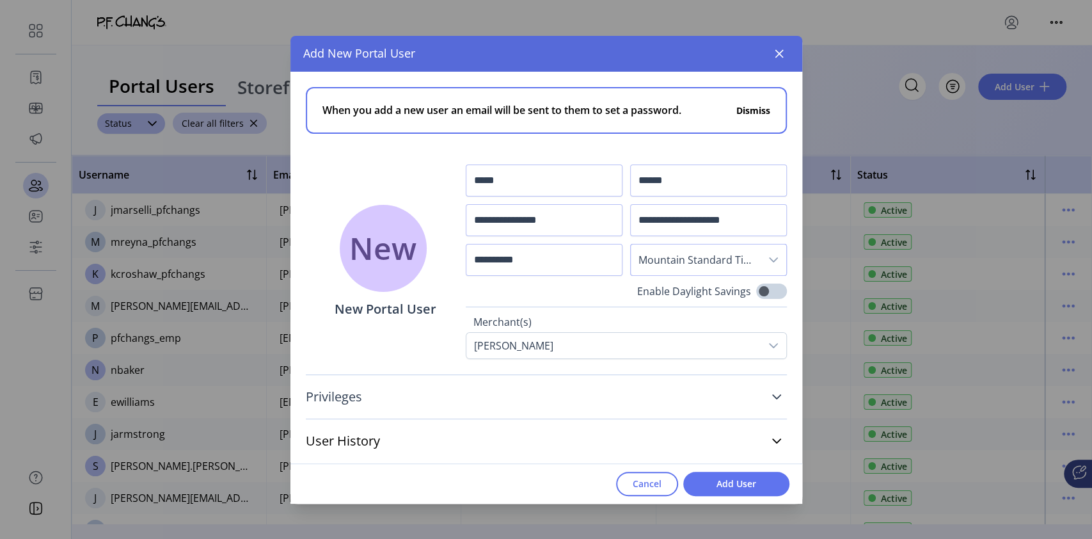
click at [777, 394] on icon at bounding box center [777, 397] width 10 height 10
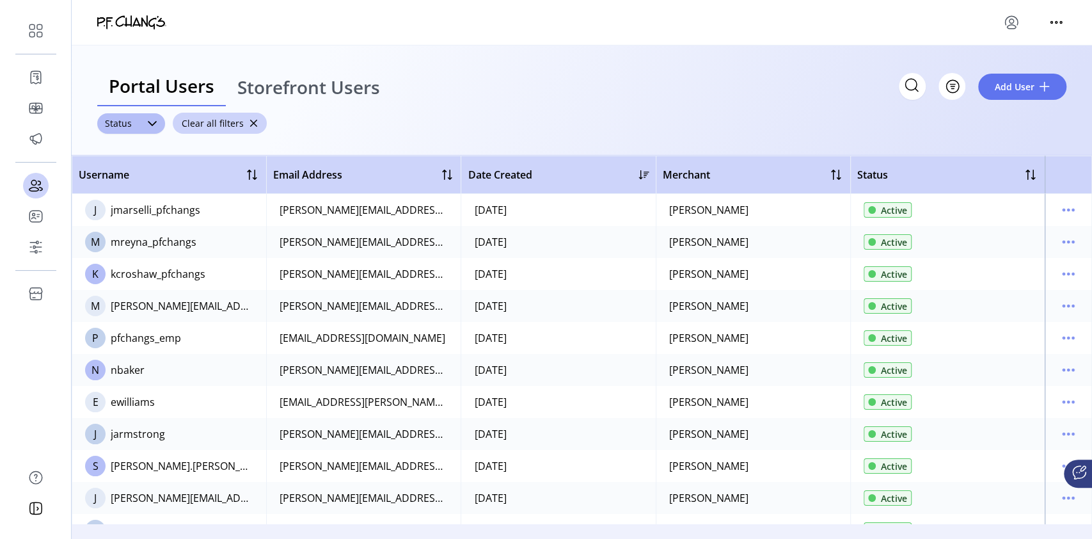
drag, startPoint x: 802, startPoint y: 180, endPoint x: 802, endPoint y: 196, distance: 15.4
click at [1023, 92] on span "Add User" at bounding box center [1015, 86] width 40 height 13
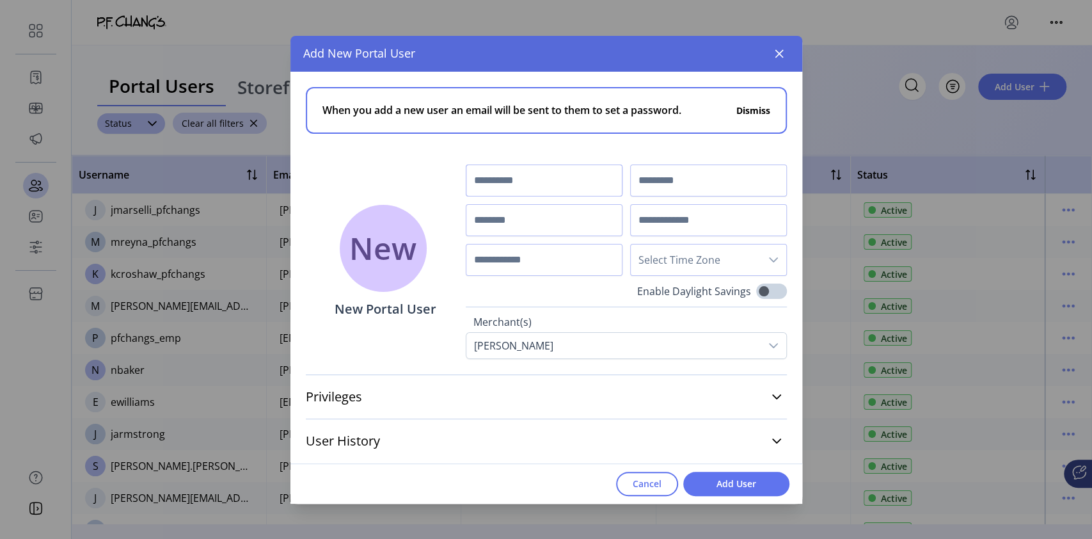
click at [520, 190] on input "text" at bounding box center [544, 180] width 157 height 32
type input "*"
type input "*****"
click at [686, 171] on input "text" at bounding box center [708, 180] width 157 height 32
type input "******"
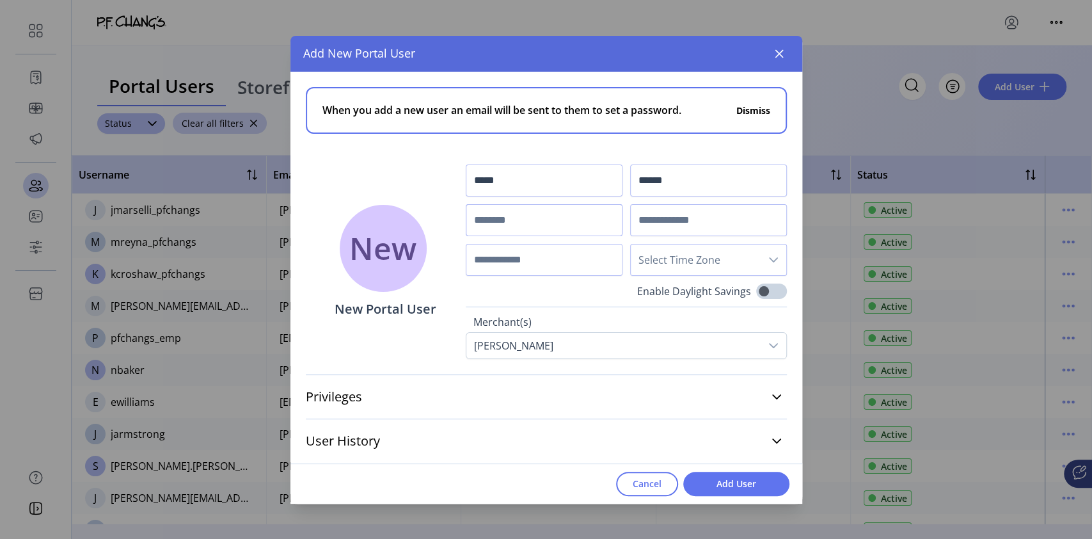
click at [577, 232] on input "text" at bounding box center [544, 220] width 157 height 32
type input "**********"
click at [741, 214] on input "text" at bounding box center [708, 220] width 157 height 32
paste input "**********"
type input "**********"
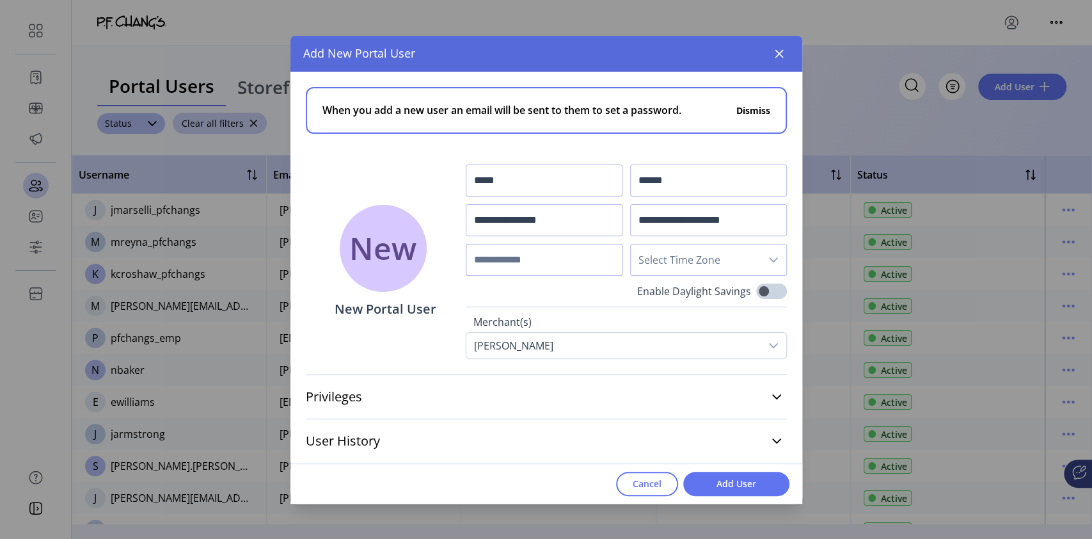
click at [573, 260] on input "text" at bounding box center [544, 260] width 157 height 32
type input "**********"
click at [715, 264] on span "Select Time Zone" at bounding box center [696, 259] width 130 height 31
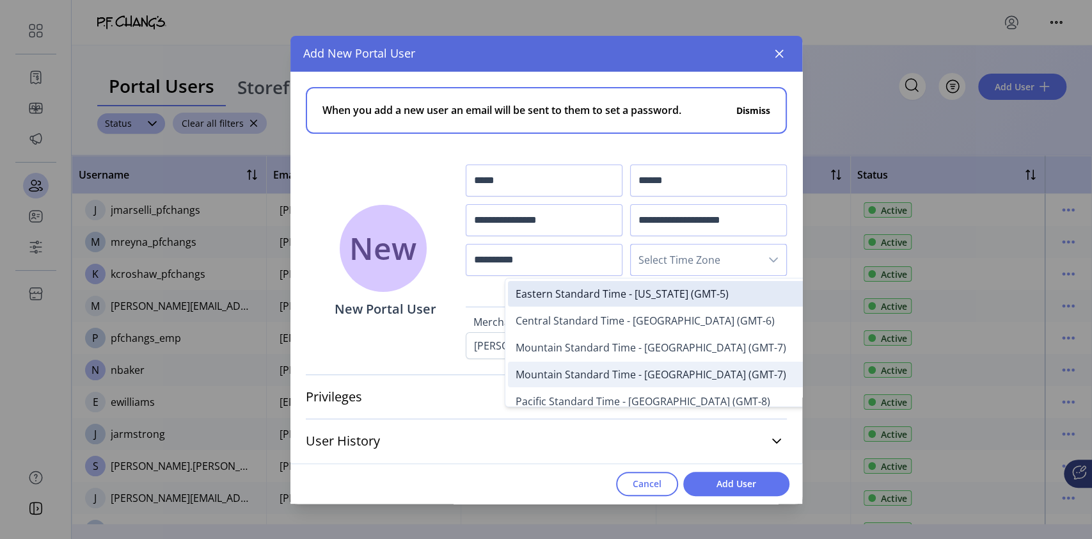
click at [610, 371] on span "Mountain Standard Time - [GEOGRAPHIC_DATA] (GMT-7)" at bounding box center [651, 374] width 271 height 14
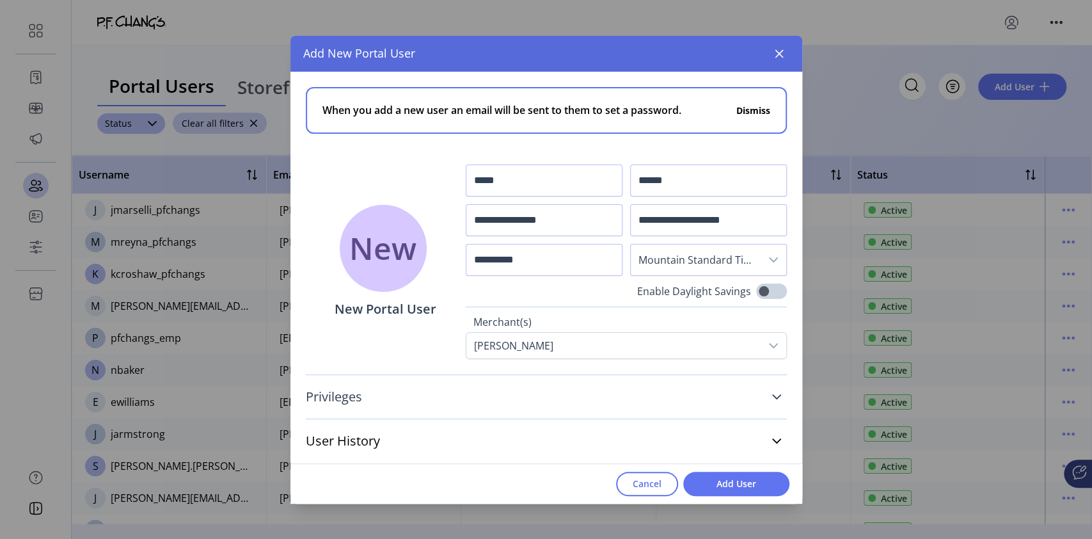
click at [774, 397] on icon at bounding box center [777, 397] width 10 height 10
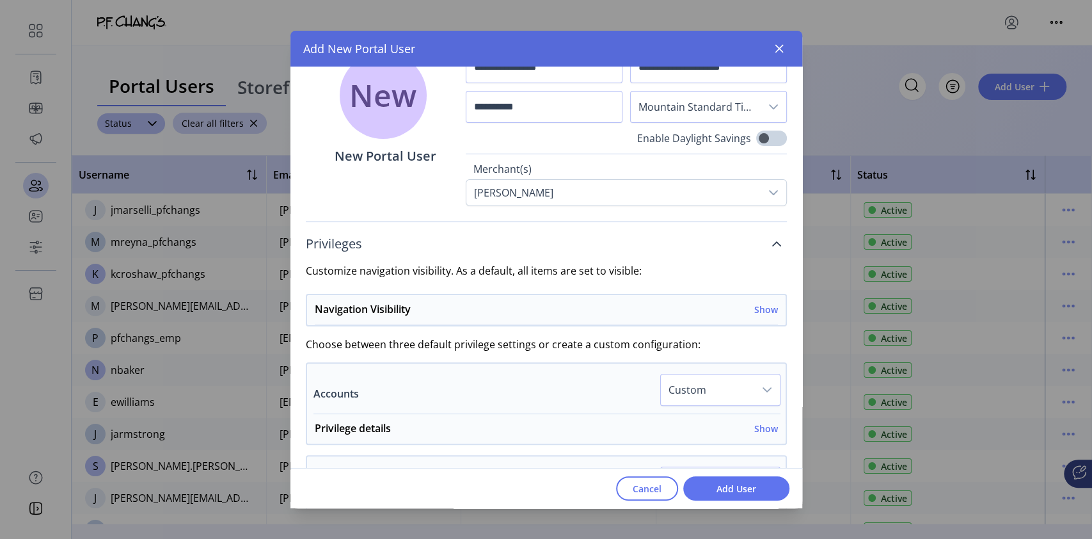
scroll to position [149, 0]
click at [760, 305] on h6 "Show" at bounding box center [766, 307] width 24 height 13
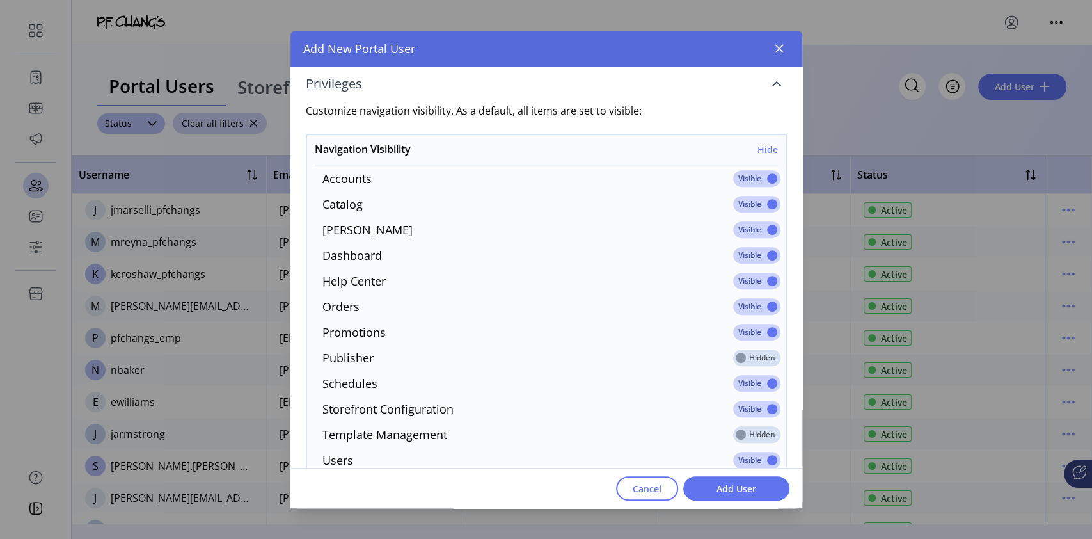
scroll to position [304, 0]
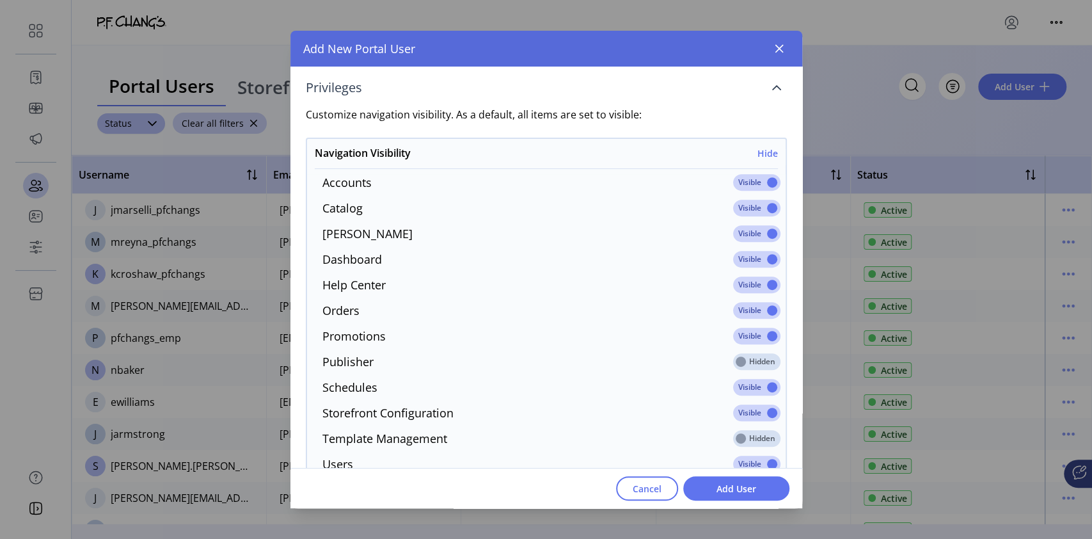
click at [763, 179] on span at bounding box center [756, 182] width 47 height 17
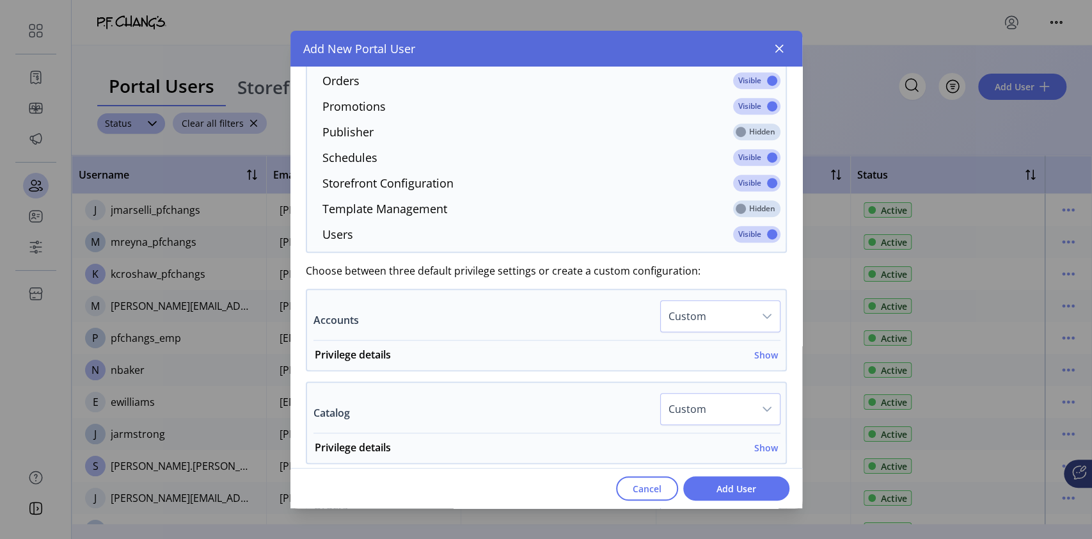
scroll to position [567, 0]
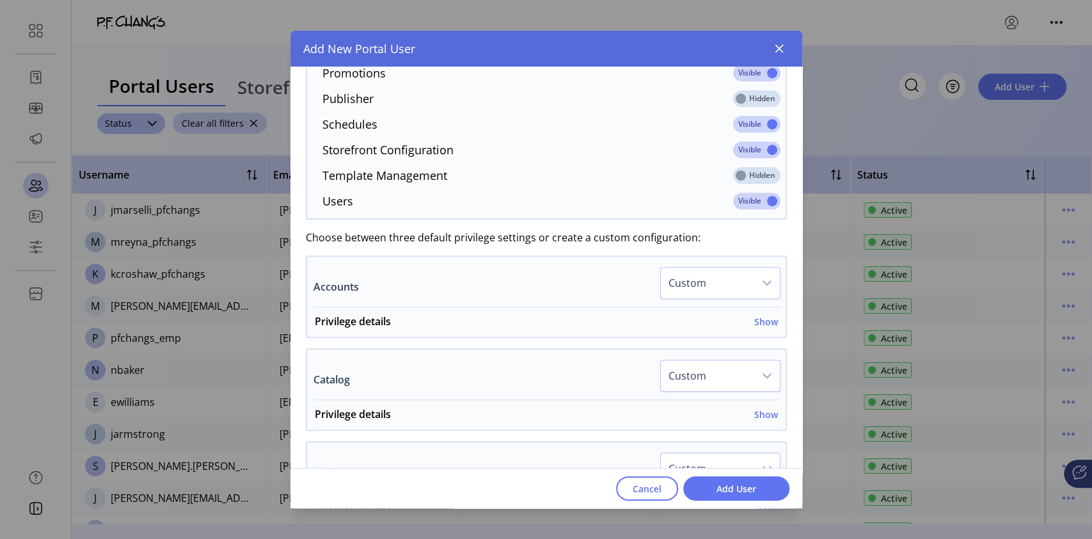
click at [766, 285] on div "dropdown trigger" at bounding box center [767, 282] width 26 height 31
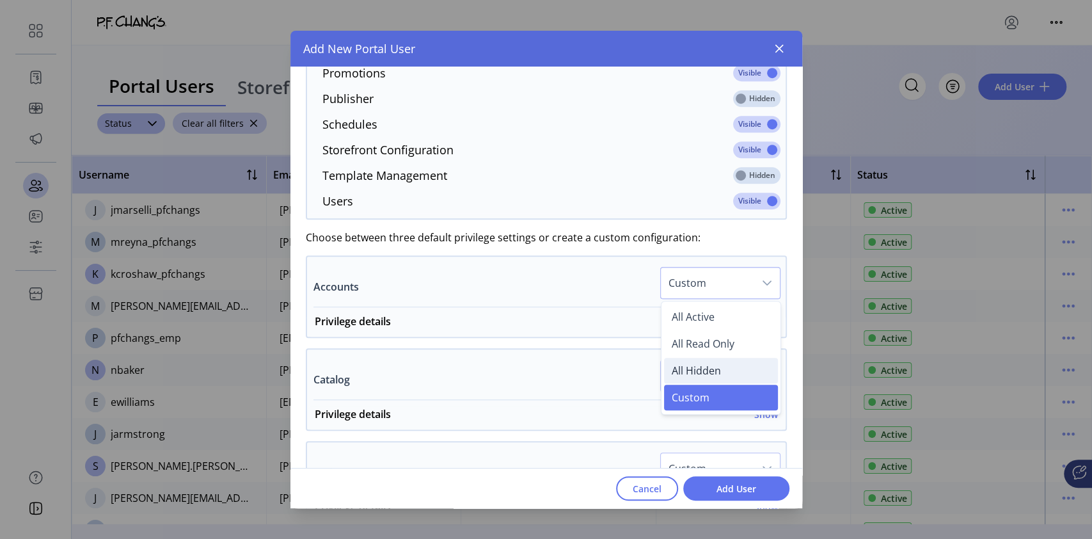
click at [703, 371] on span "All Hidden" at bounding box center [696, 370] width 49 height 14
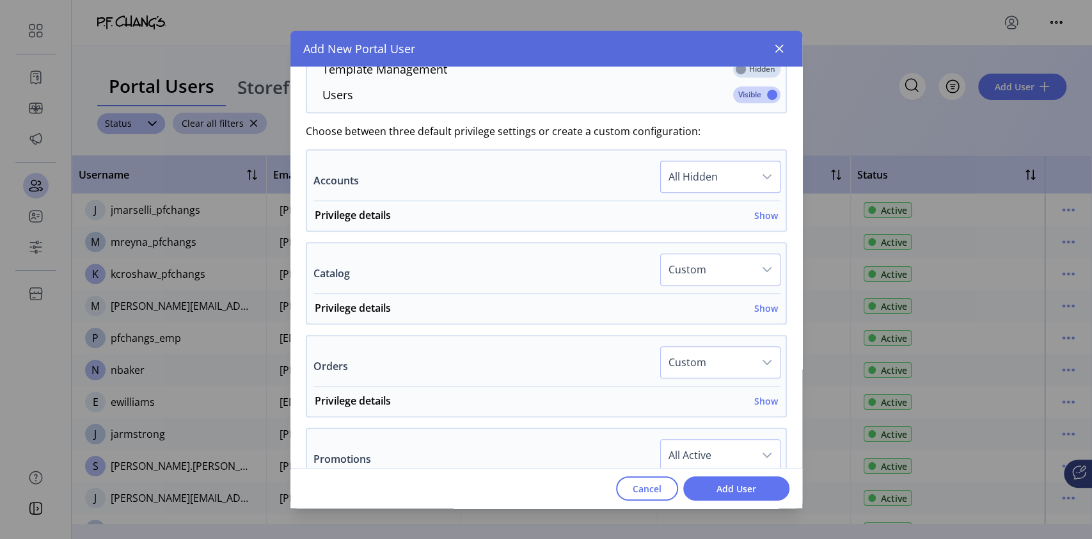
scroll to position [676, 0]
click at [754, 269] on div "dropdown trigger" at bounding box center [767, 266] width 26 height 31
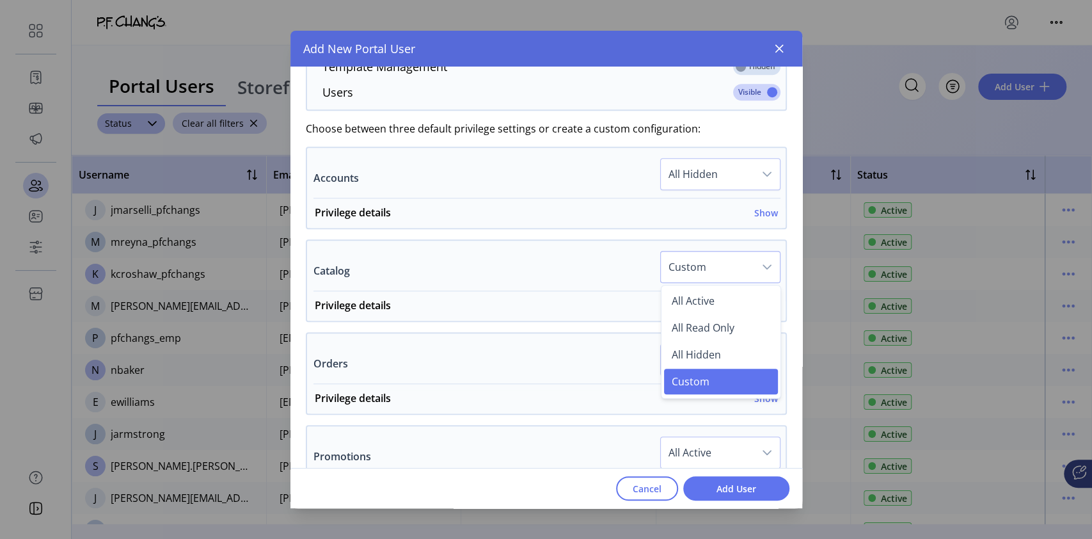
click at [584, 262] on div "Catalog Custom All Active All Read Only All Hidden Custom" at bounding box center [547, 271] width 467 height 40
click at [763, 303] on h6 "Show" at bounding box center [766, 305] width 24 height 13
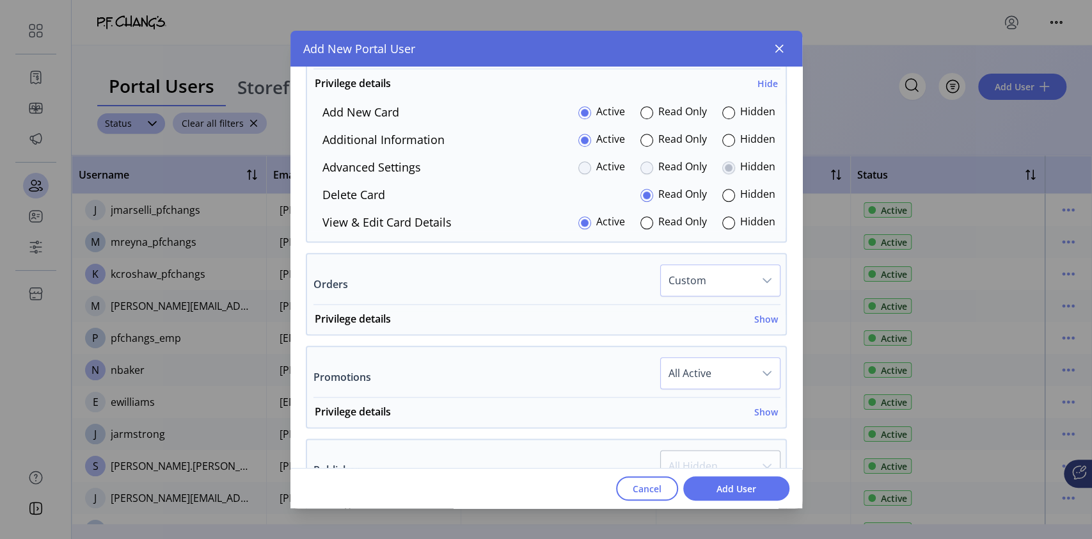
scroll to position [932, 0]
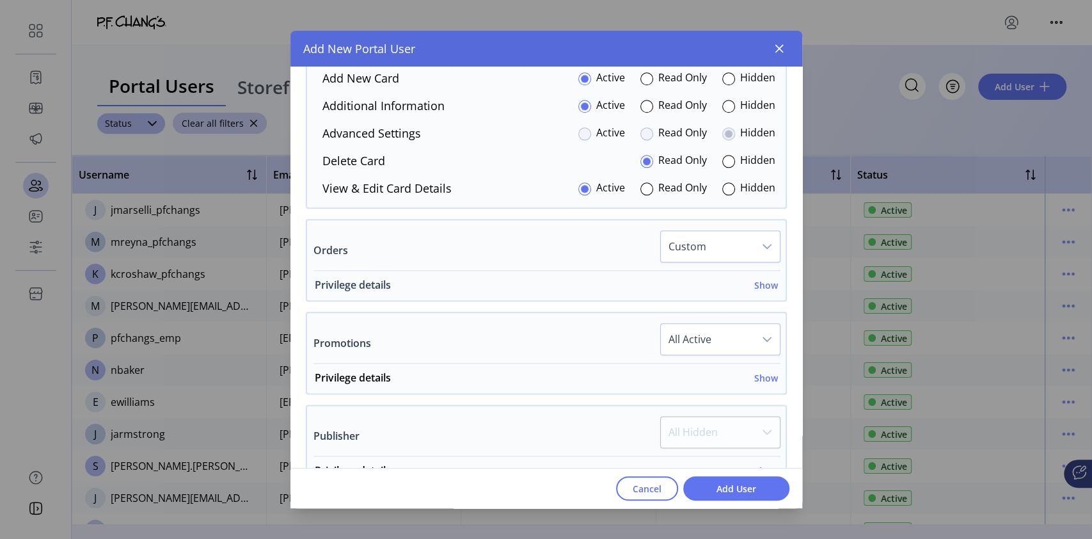
click at [759, 285] on h6 "Show" at bounding box center [766, 284] width 24 height 13
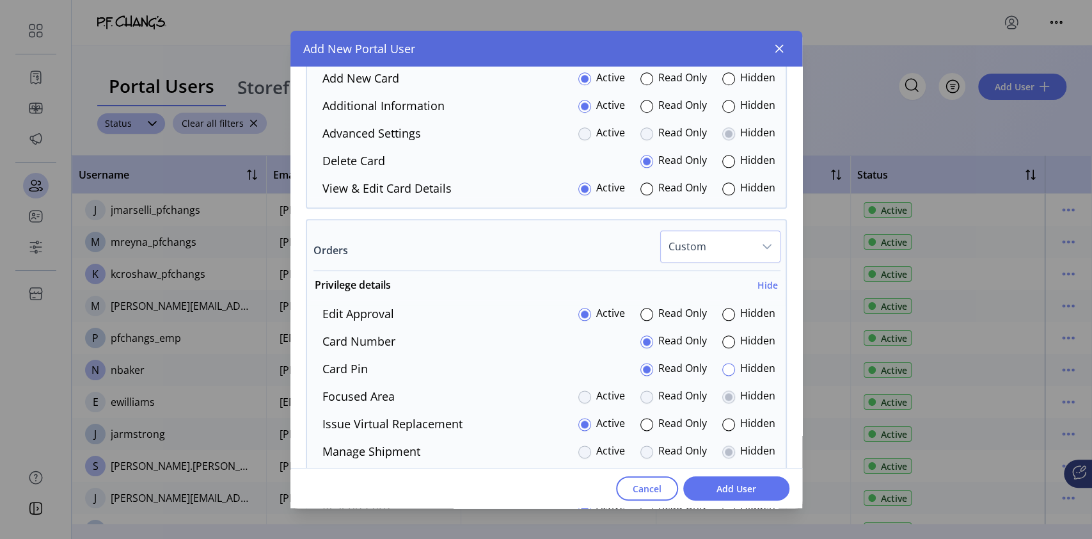
click at [723, 367] on div at bounding box center [728, 369] width 13 height 13
click at [641, 422] on div at bounding box center [647, 424] width 13 height 13
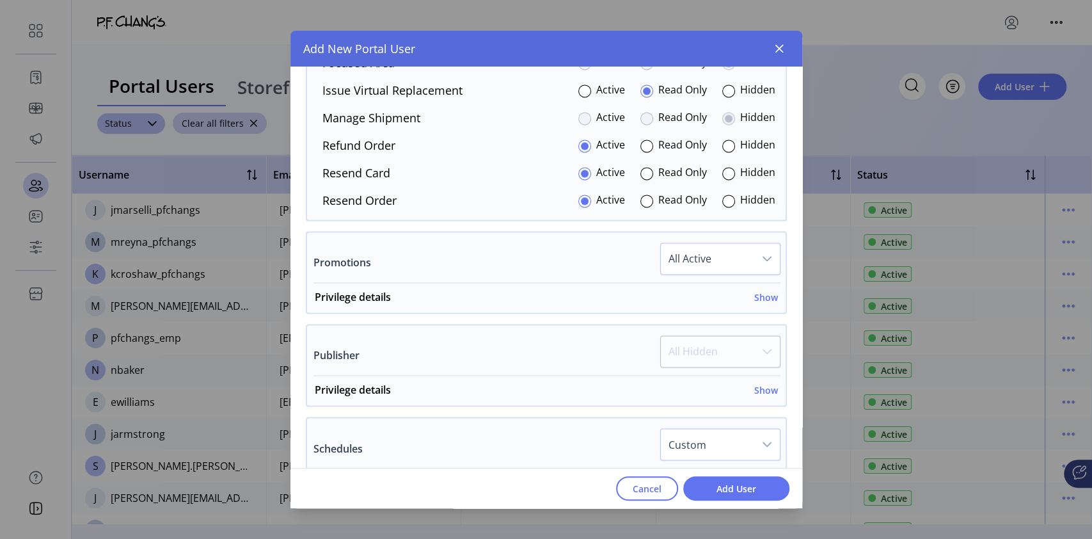
scroll to position [1268, 0]
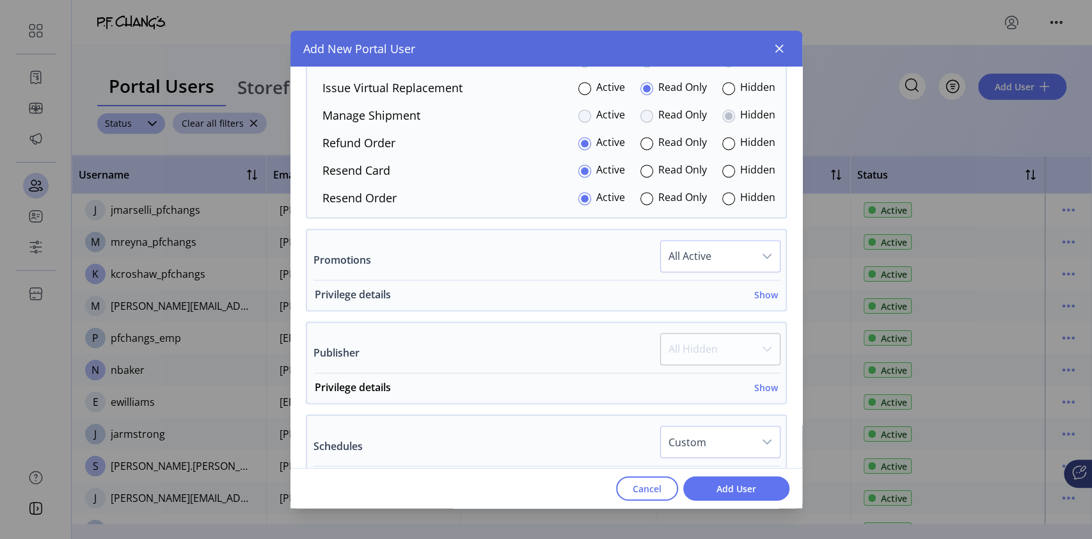
click at [755, 292] on h6 "Show" at bounding box center [766, 294] width 24 height 13
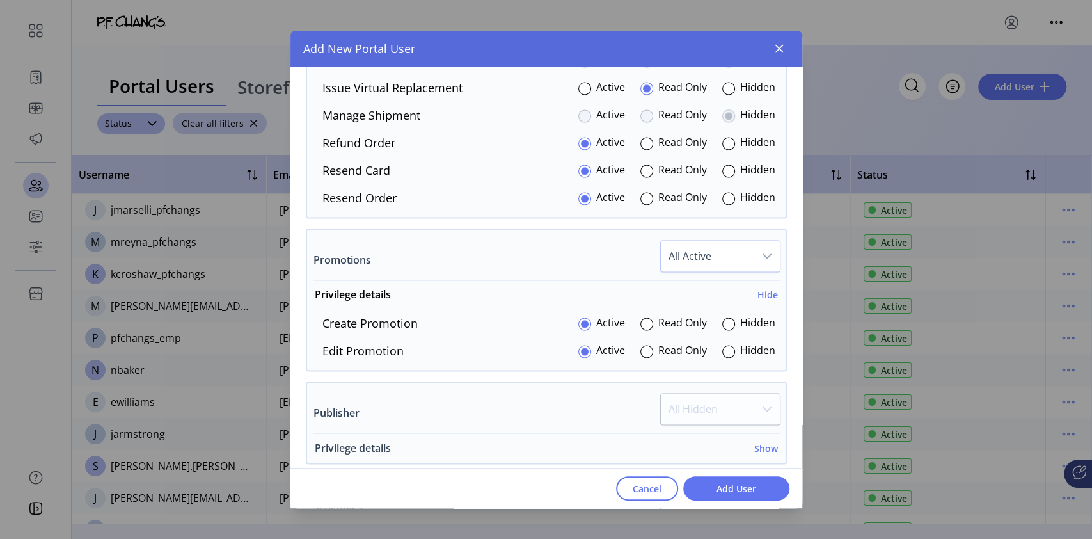
click at [760, 444] on h6 "Show" at bounding box center [766, 447] width 24 height 13
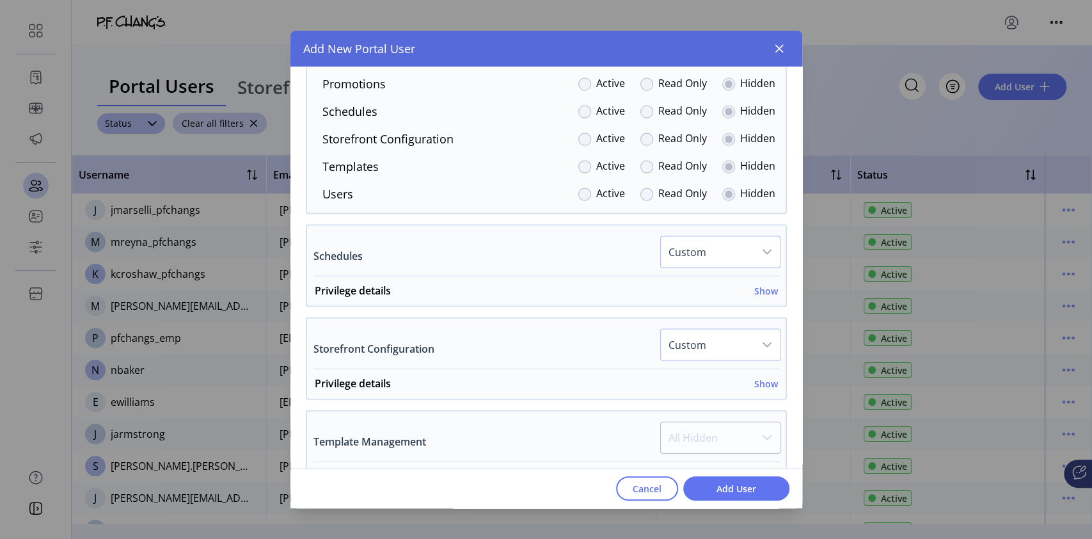
scroll to position [1724, 0]
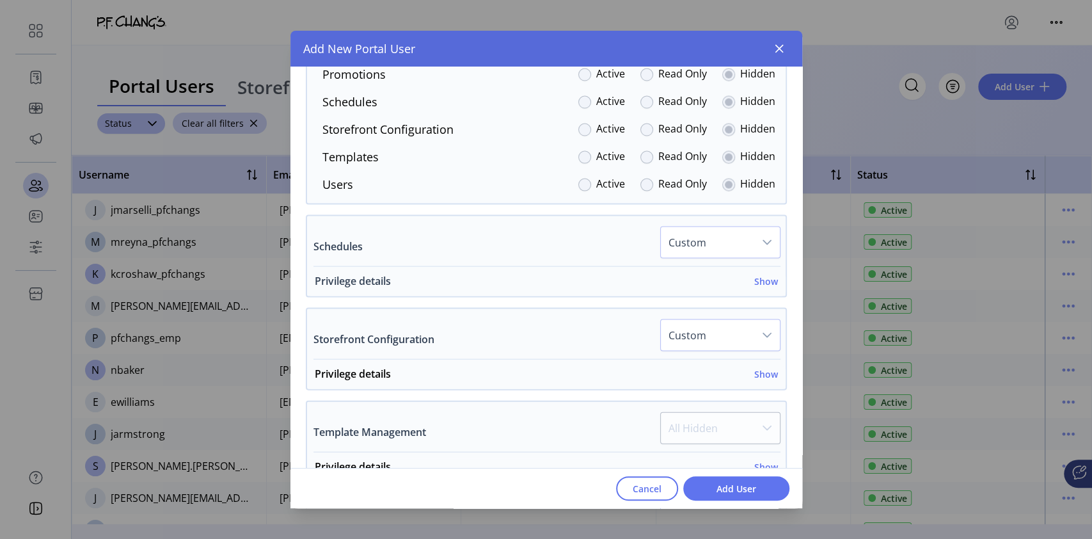
click at [754, 280] on h6 "Show" at bounding box center [766, 281] width 24 height 13
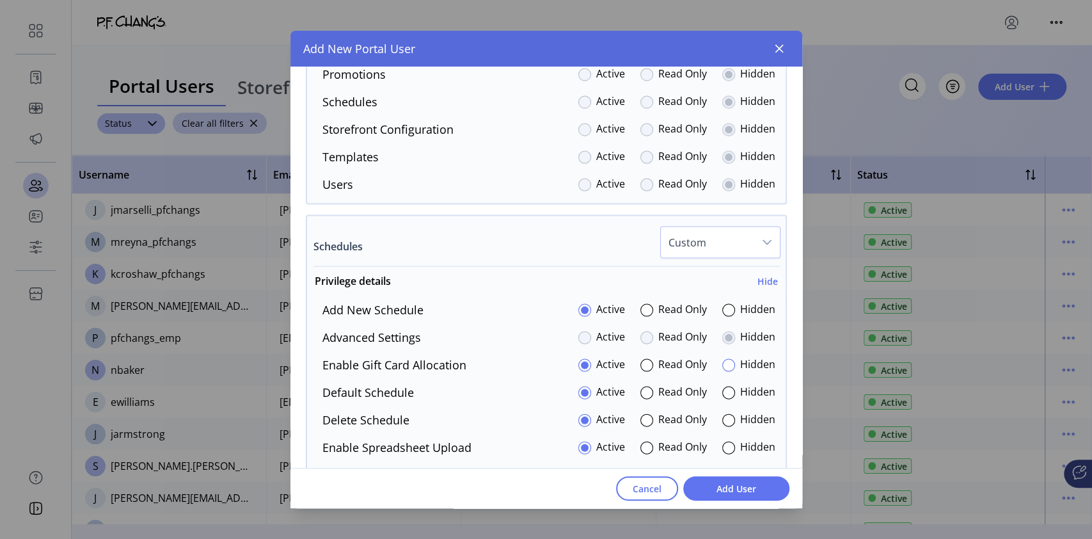
click at [724, 365] on div at bounding box center [728, 365] width 13 height 13
click at [726, 445] on div at bounding box center [728, 448] width 13 height 13
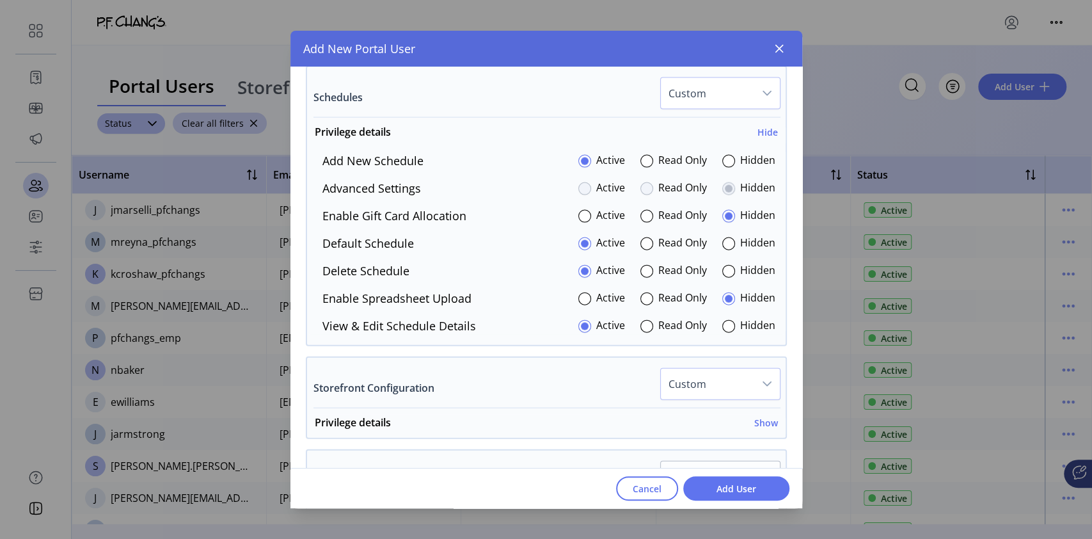
scroll to position [1906, 0]
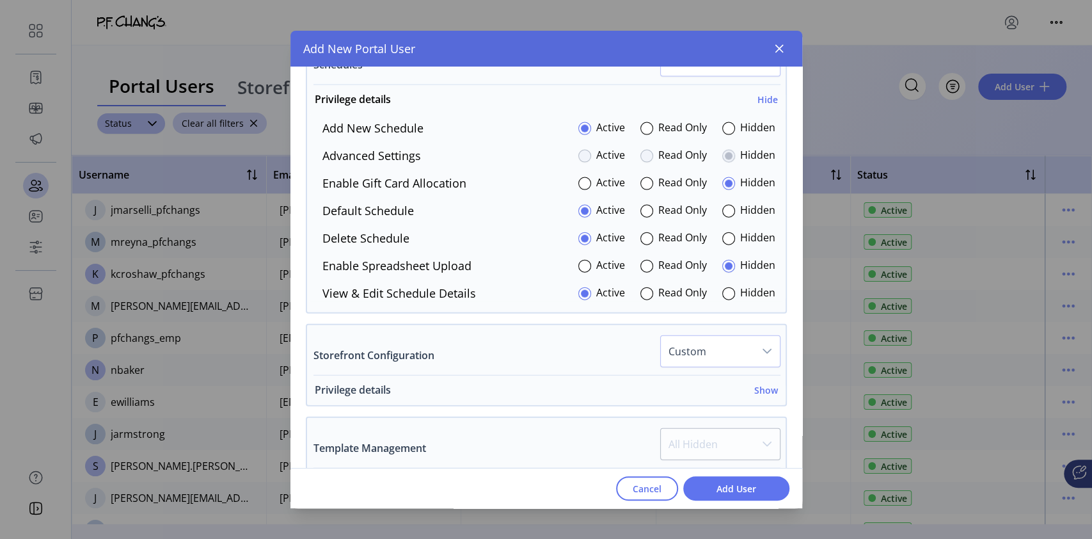
click at [756, 383] on h6 "Show" at bounding box center [766, 389] width 24 height 13
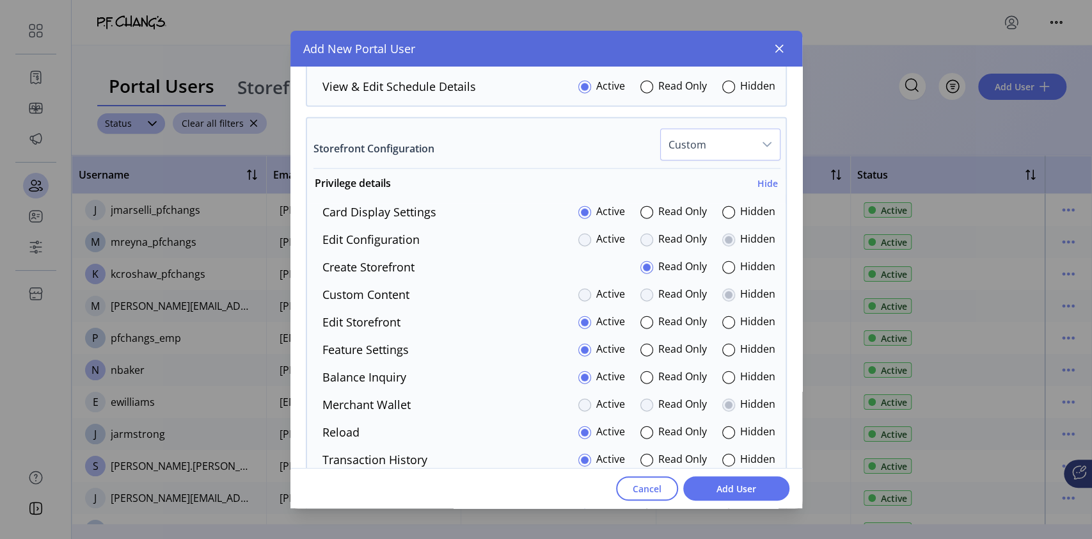
scroll to position [2150, 0]
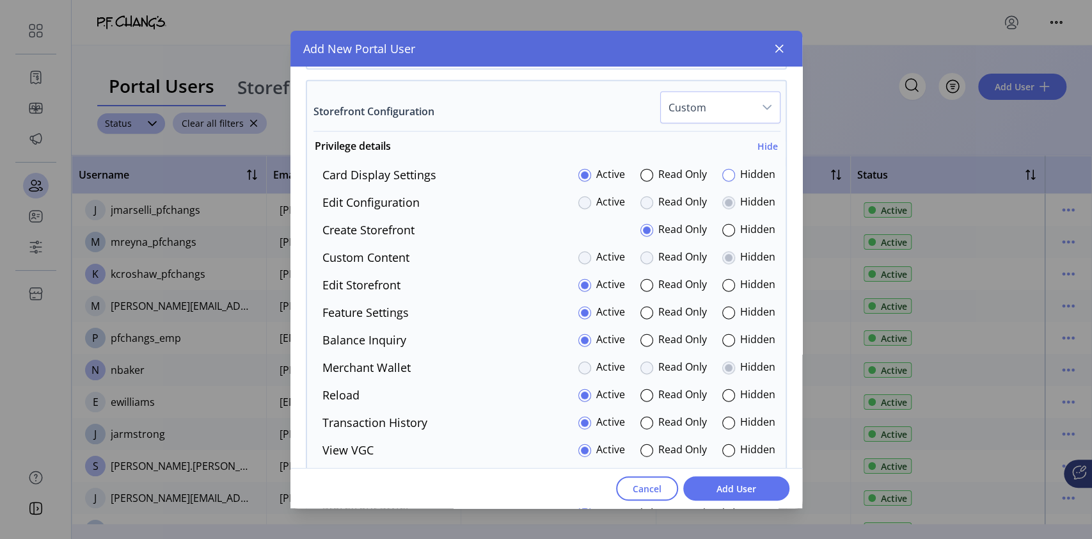
click at [724, 175] on div at bounding box center [728, 175] width 13 height 13
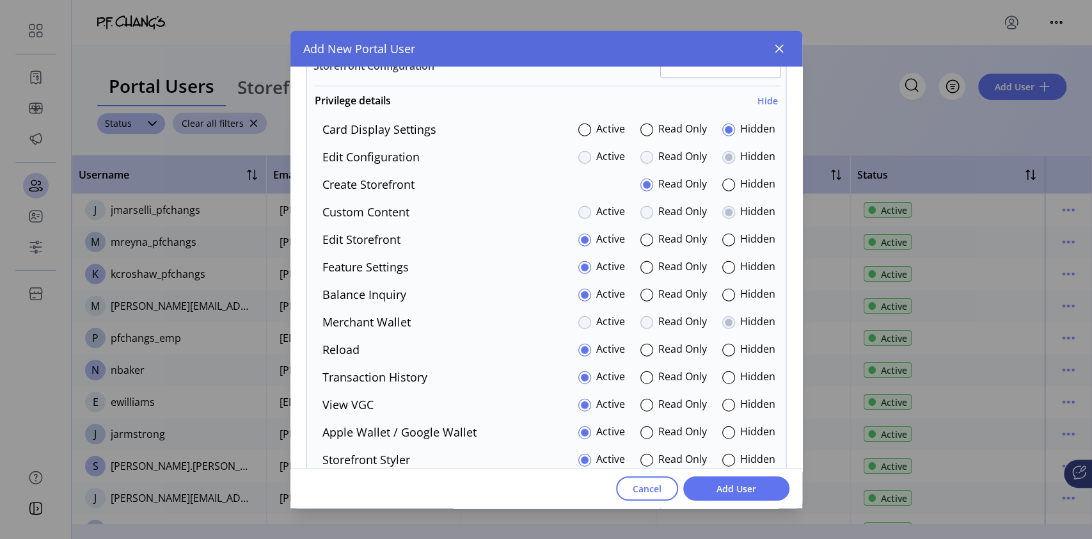
scroll to position [2161, 0]
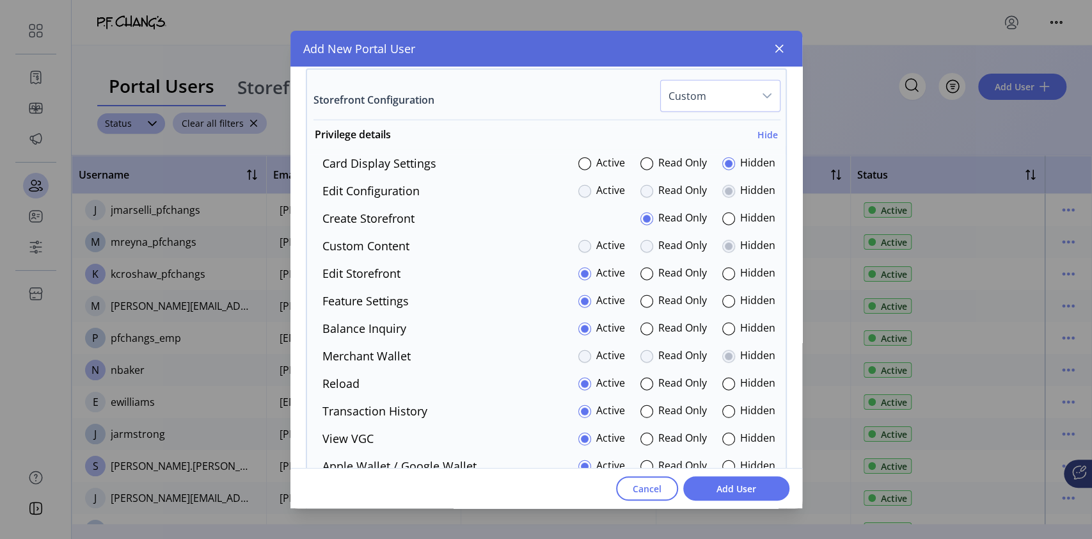
click at [732, 296] on div "Hidden" at bounding box center [748, 300] width 53 height 17
click at [728, 296] on div at bounding box center [728, 301] width 13 height 13
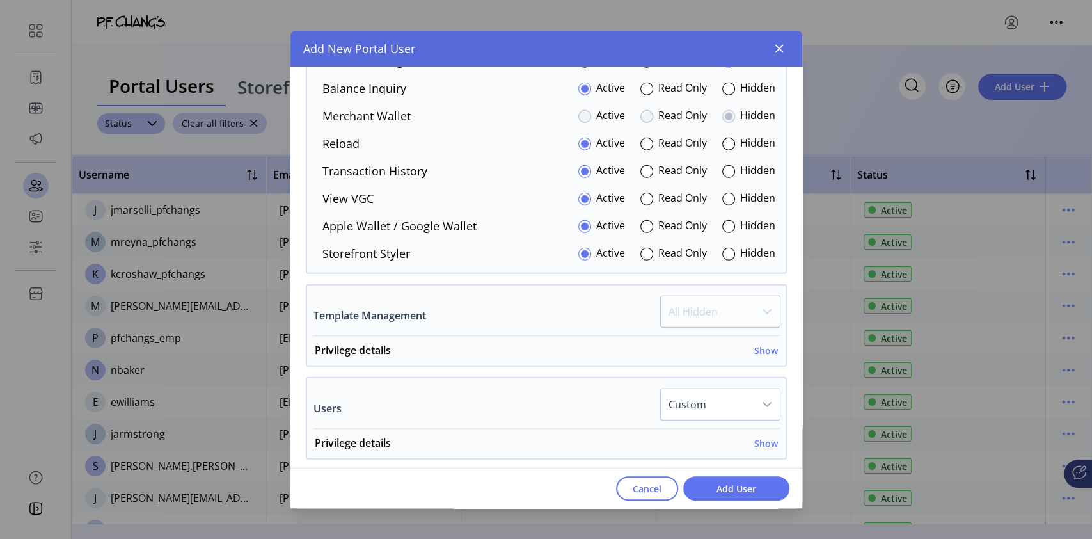
scroll to position [2413, 0]
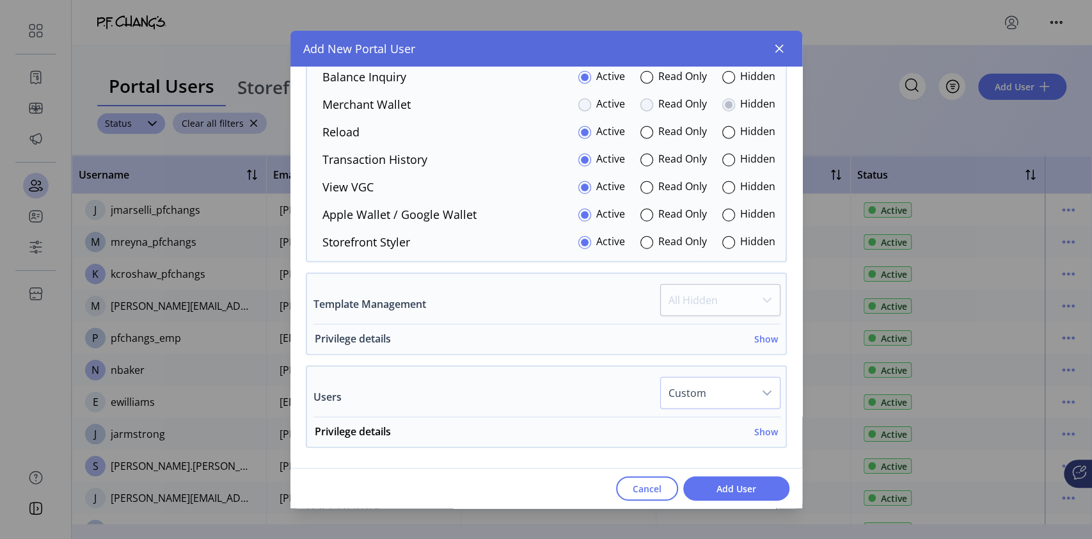
click at [756, 338] on h6 "Show" at bounding box center [766, 338] width 24 height 13
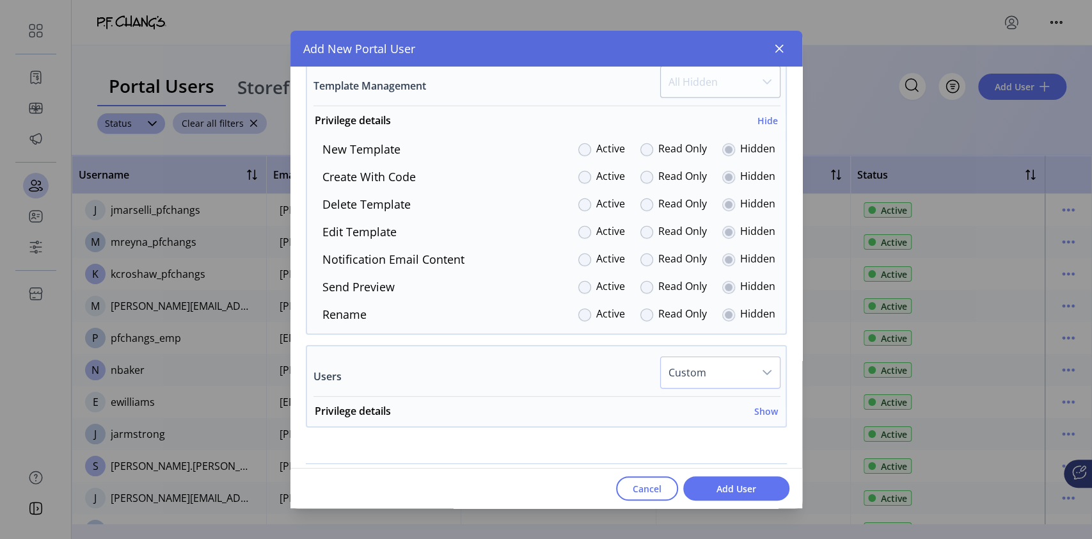
scroll to position [2667, 0]
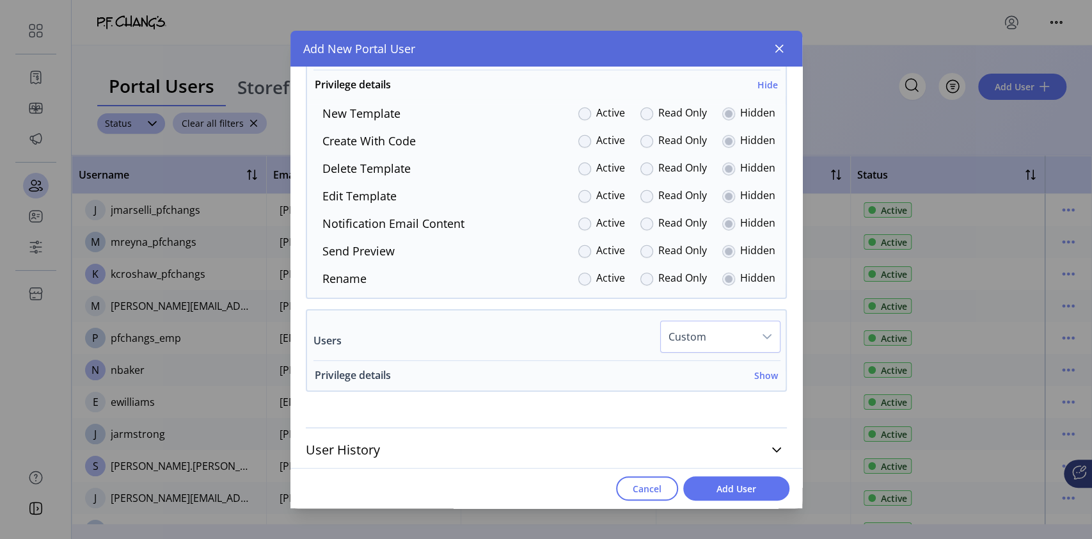
click at [761, 369] on h6 "Show" at bounding box center [766, 375] width 24 height 13
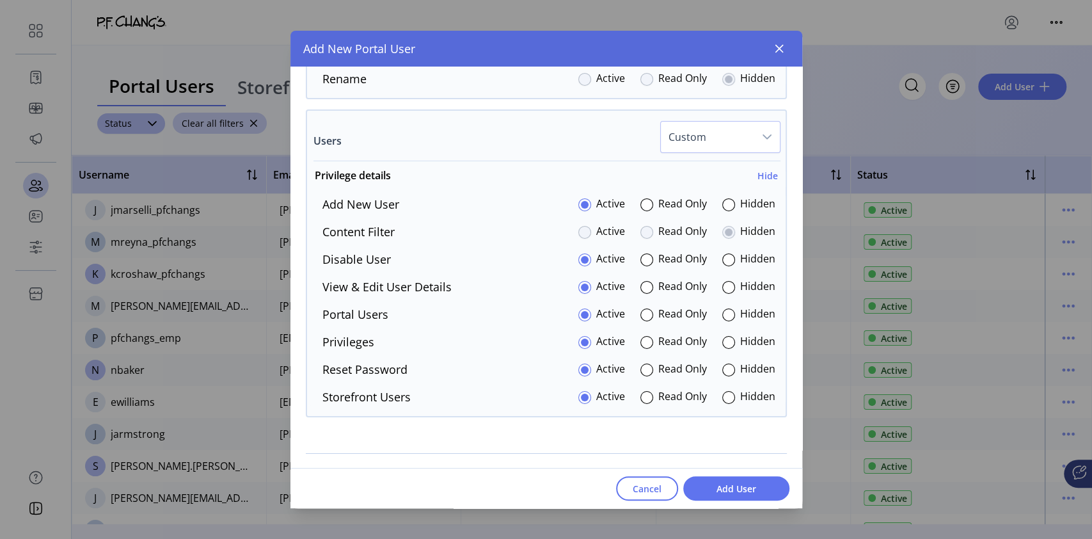
scroll to position [2892, 0]
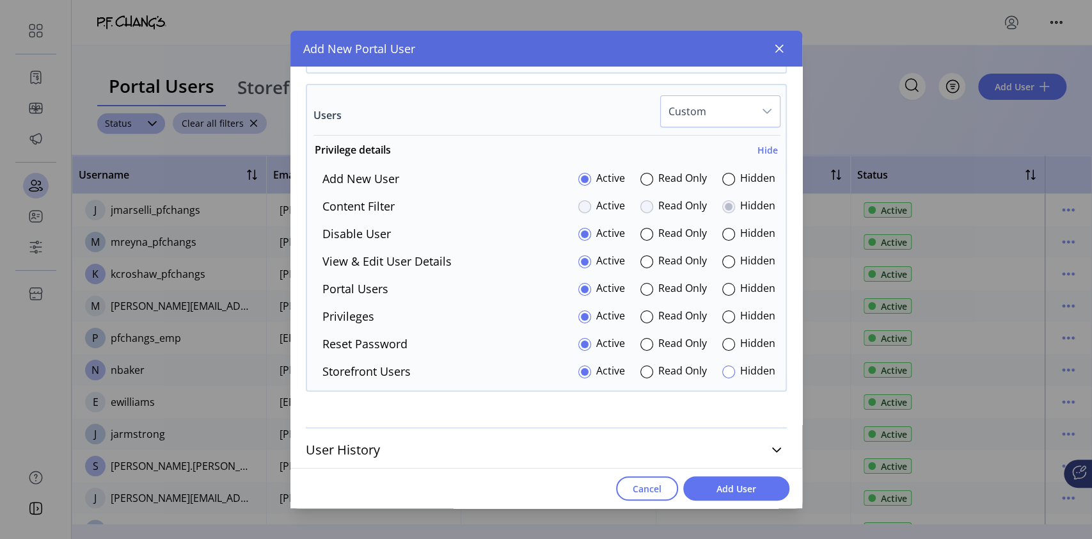
click at [726, 370] on div at bounding box center [728, 371] width 13 height 13
click at [772, 447] on icon at bounding box center [777, 450] width 10 height 10
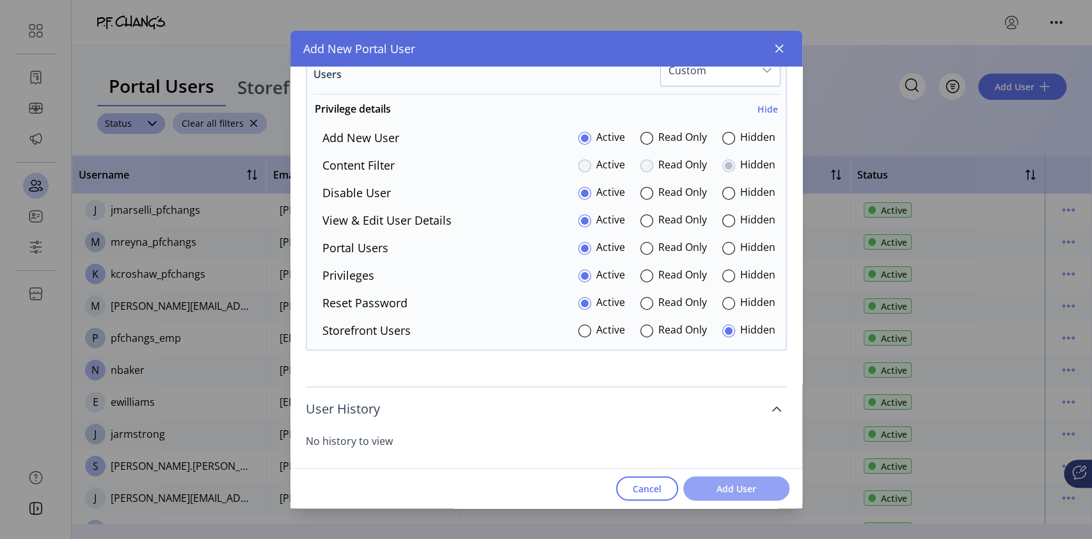
click at [717, 489] on span "Add User" at bounding box center [736, 488] width 73 height 13
